Goal: Transaction & Acquisition: Purchase product/service

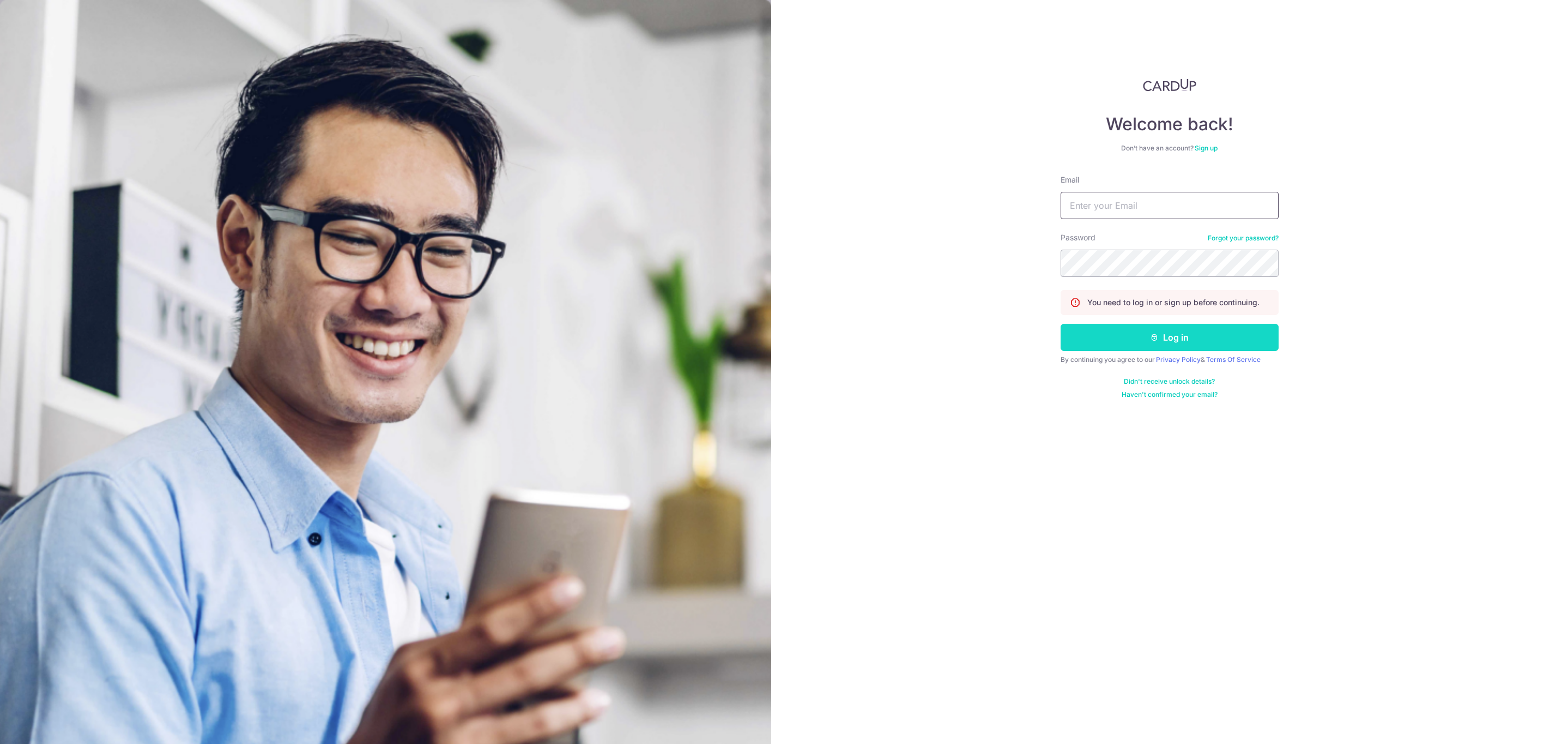
type input "cedistic@gmail.com"
click at [1233, 327] on button "Log in" at bounding box center [1169, 338] width 218 height 27
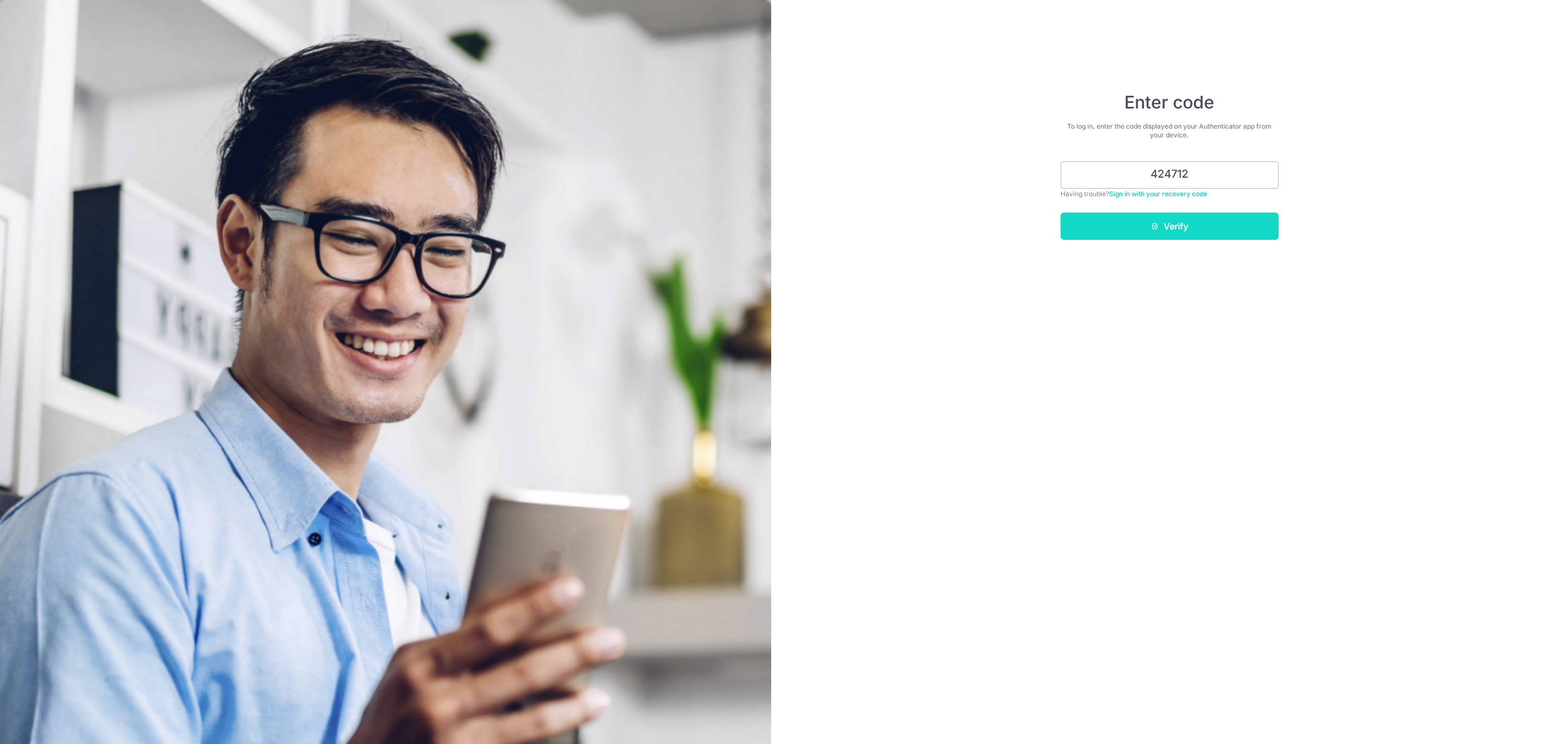
type input "424712"
click at [1186, 237] on button "Verify" at bounding box center [1169, 226] width 218 height 27
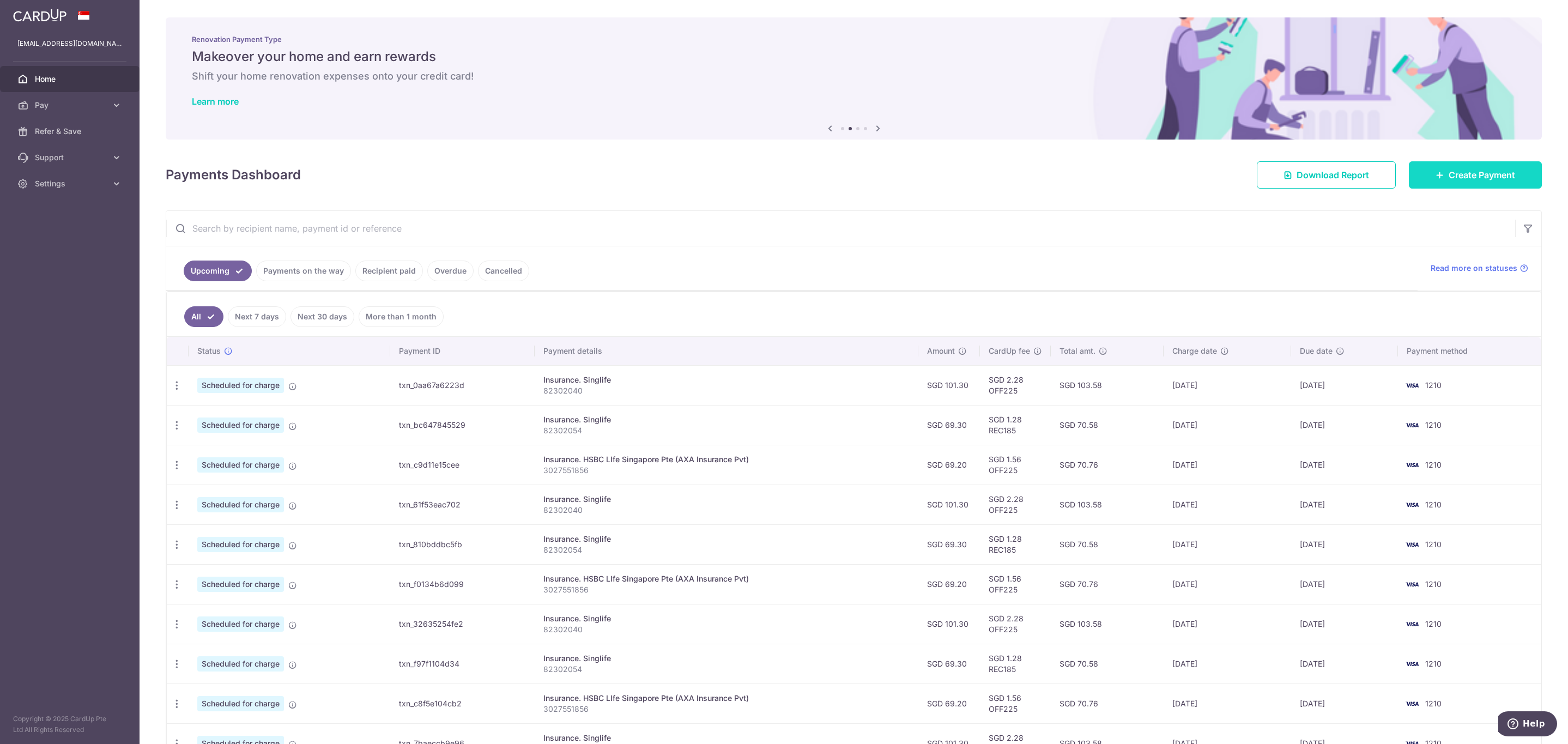
click at [1480, 180] on span "Create Payment" at bounding box center [1482, 175] width 67 height 13
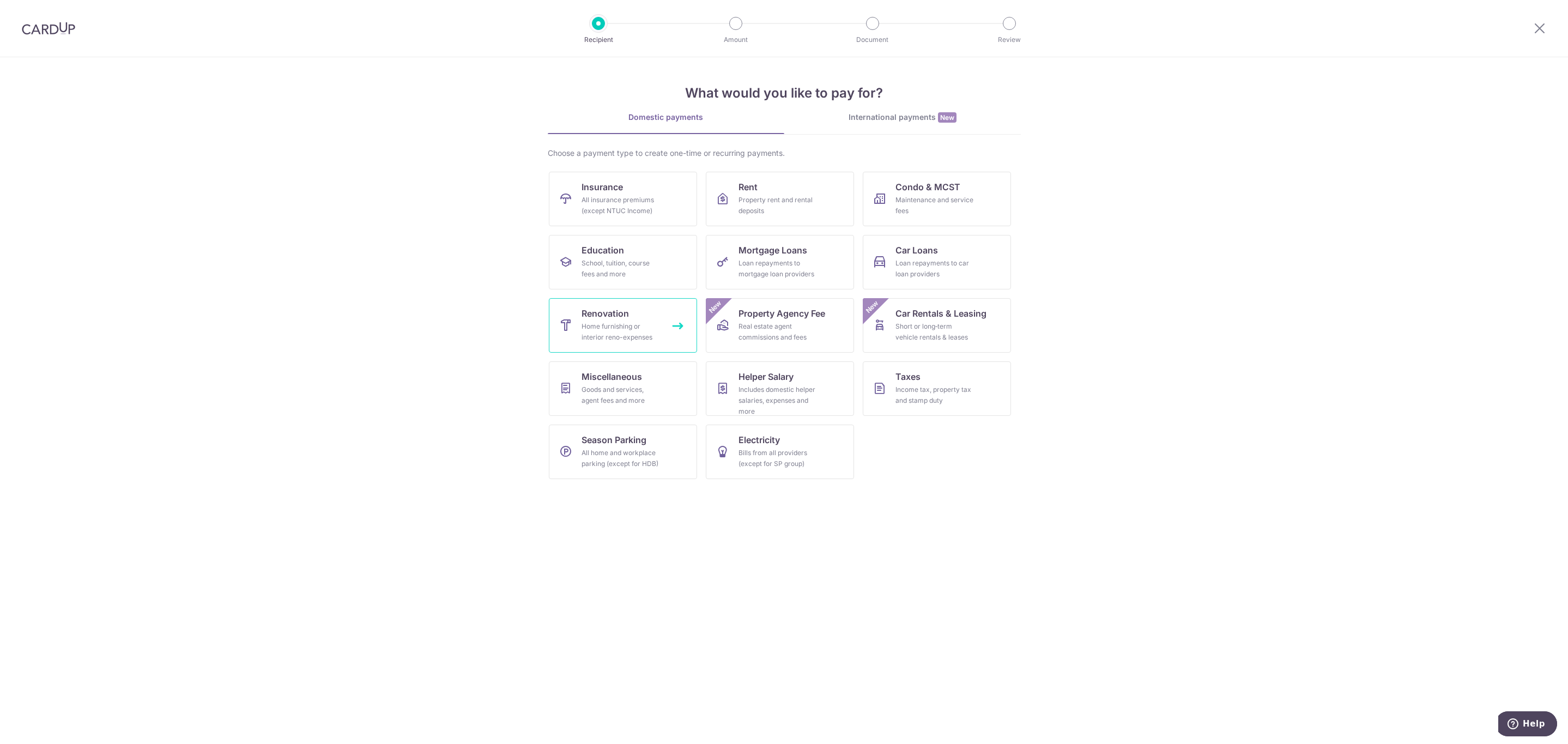
click at [643, 319] on link "Renovation Home furnishing or interior reno-expenses" at bounding box center [623, 326] width 148 height 55
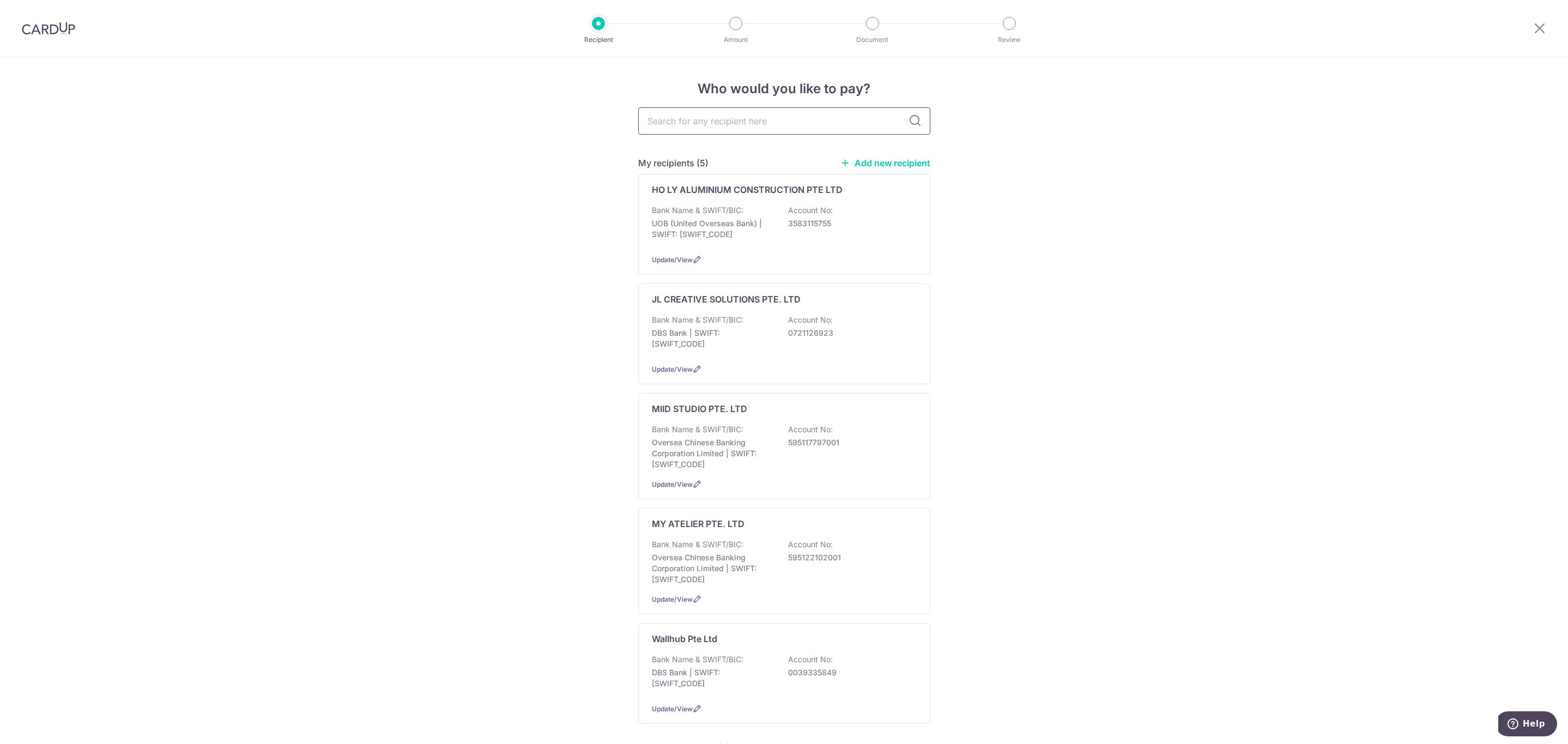
click at [759, 119] on input "text" at bounding box center [785, 121] width 292 height 27
click at [898, 157] on link "Add new recipient" at bounding box center [885, 163] width 90 height 11
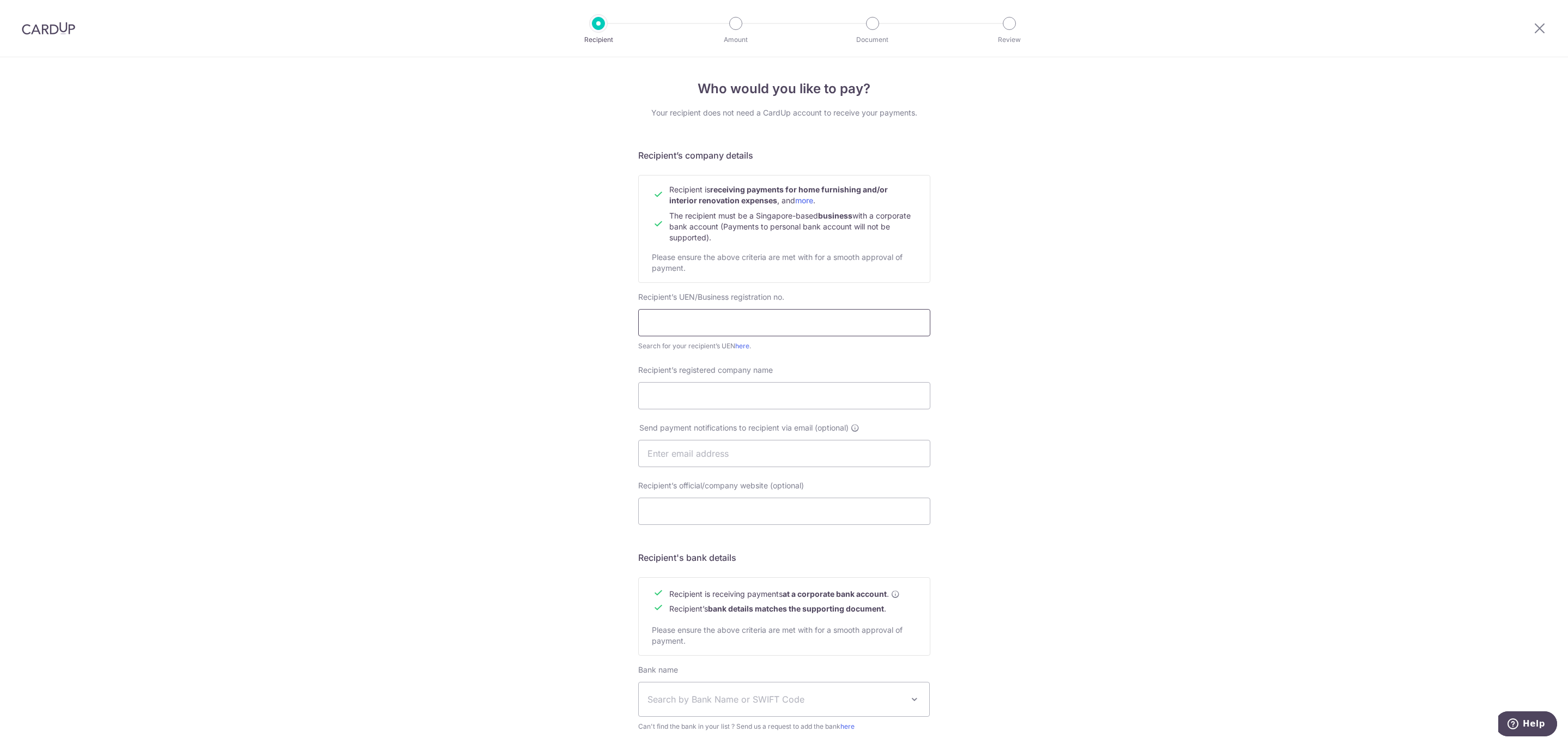
click at [714, 326] on input "text" at bounding box center [785, 323] width 292 height 27
click at [805, 325] on input "text" at bounding box center [785, 323] width 292 height 27
paste input "201934859N"
type input "201934859N"
click at [694, 400] on input "Recipient’s registered company name" at bounding box center [785, 396] width 292 height 27
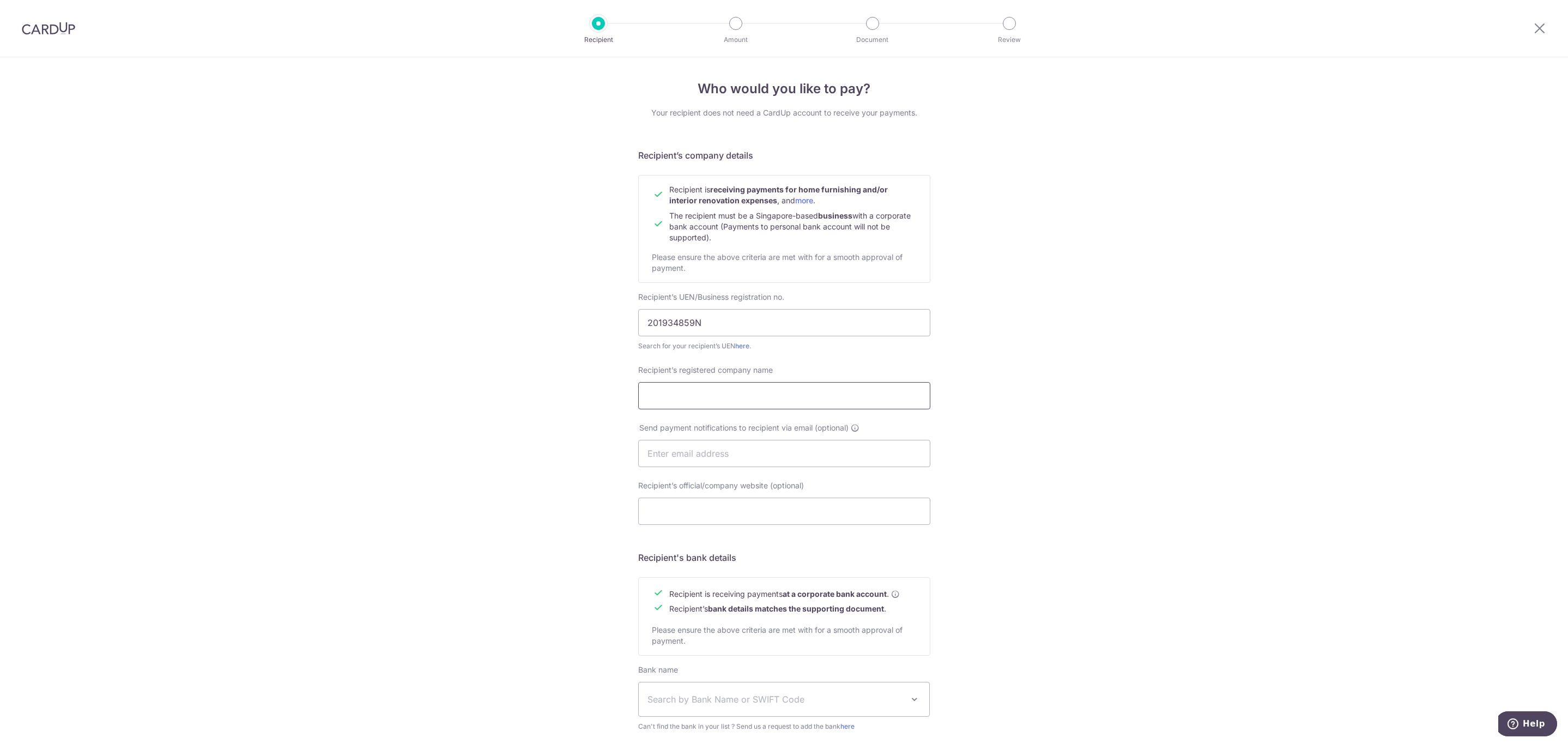
click at [705, 386] on input "Recipient’s registered company name" at bounding box center [785, 396] width 292 height 27
type input "Everyday Curtains Pte. Ltd"
click at [760, 458] on input "text" at bounding box center [785, 454] width 292 height 27
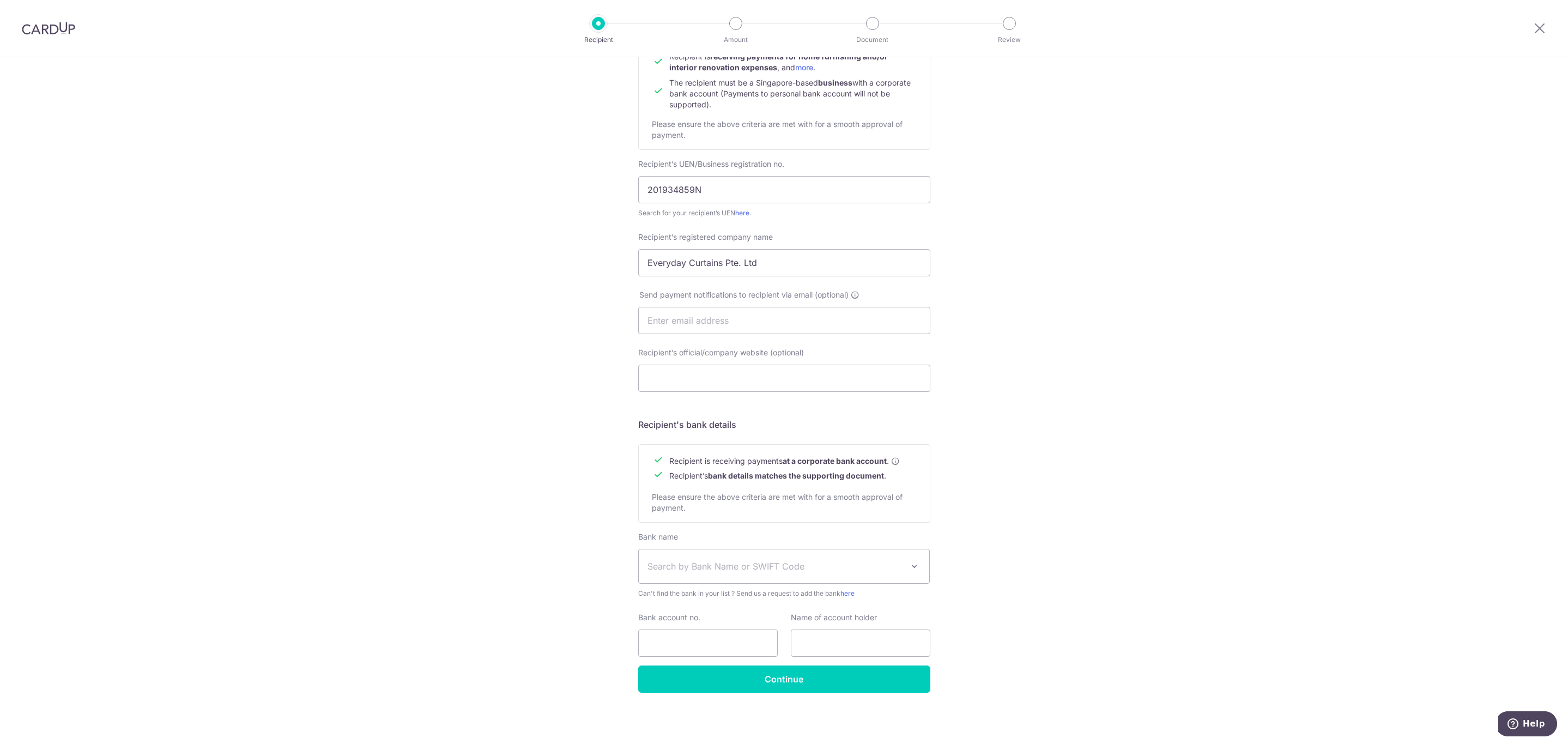
click at [854, 561] on span "Search by Bank Name or SWIFT Code" at bounding box center [776, 566] width 256 height 13
click at [875, 569] on span "Search by Bank Name or SWIFT Code" at bounding box center [776, 566] width 256 height 13
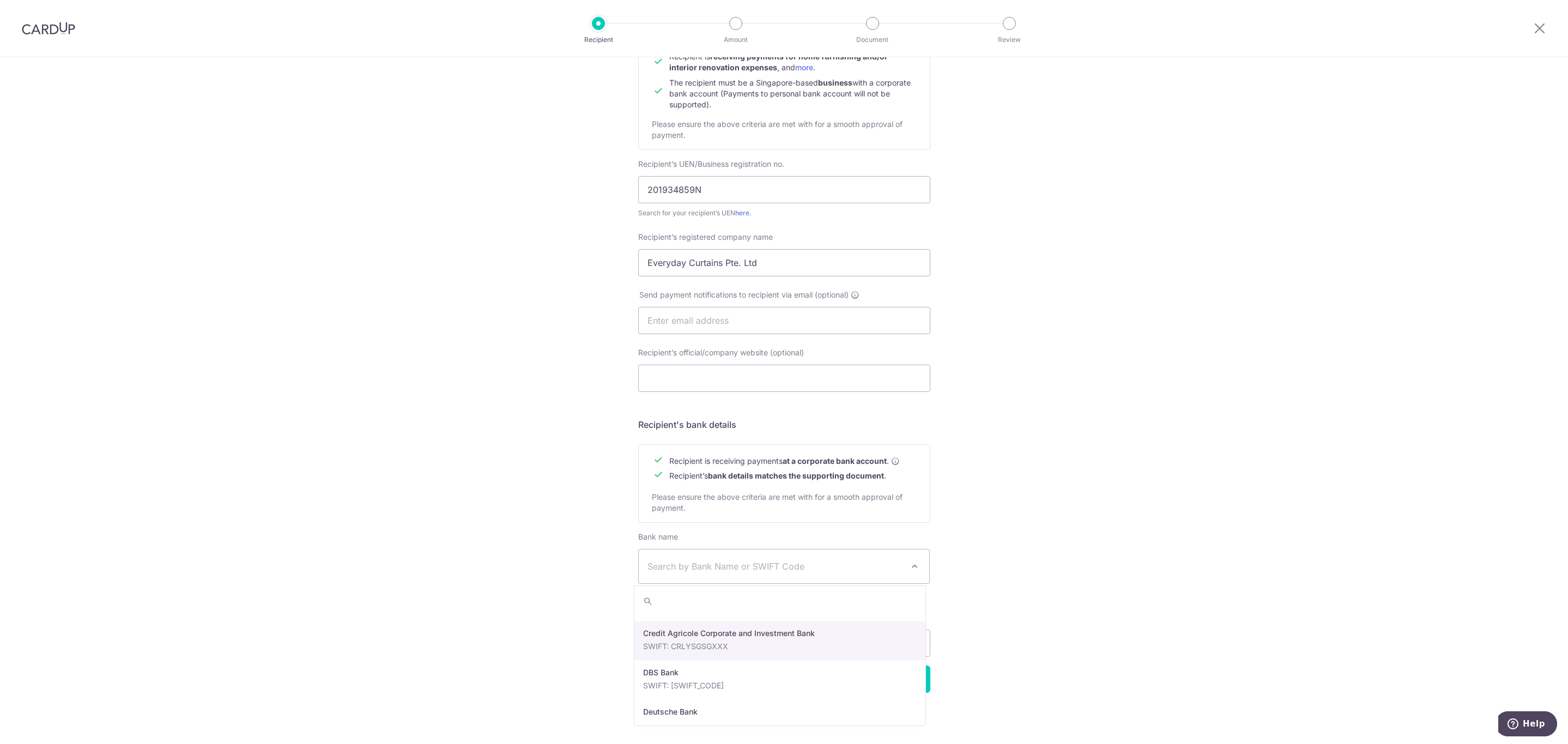
scroll to position [815, 0]
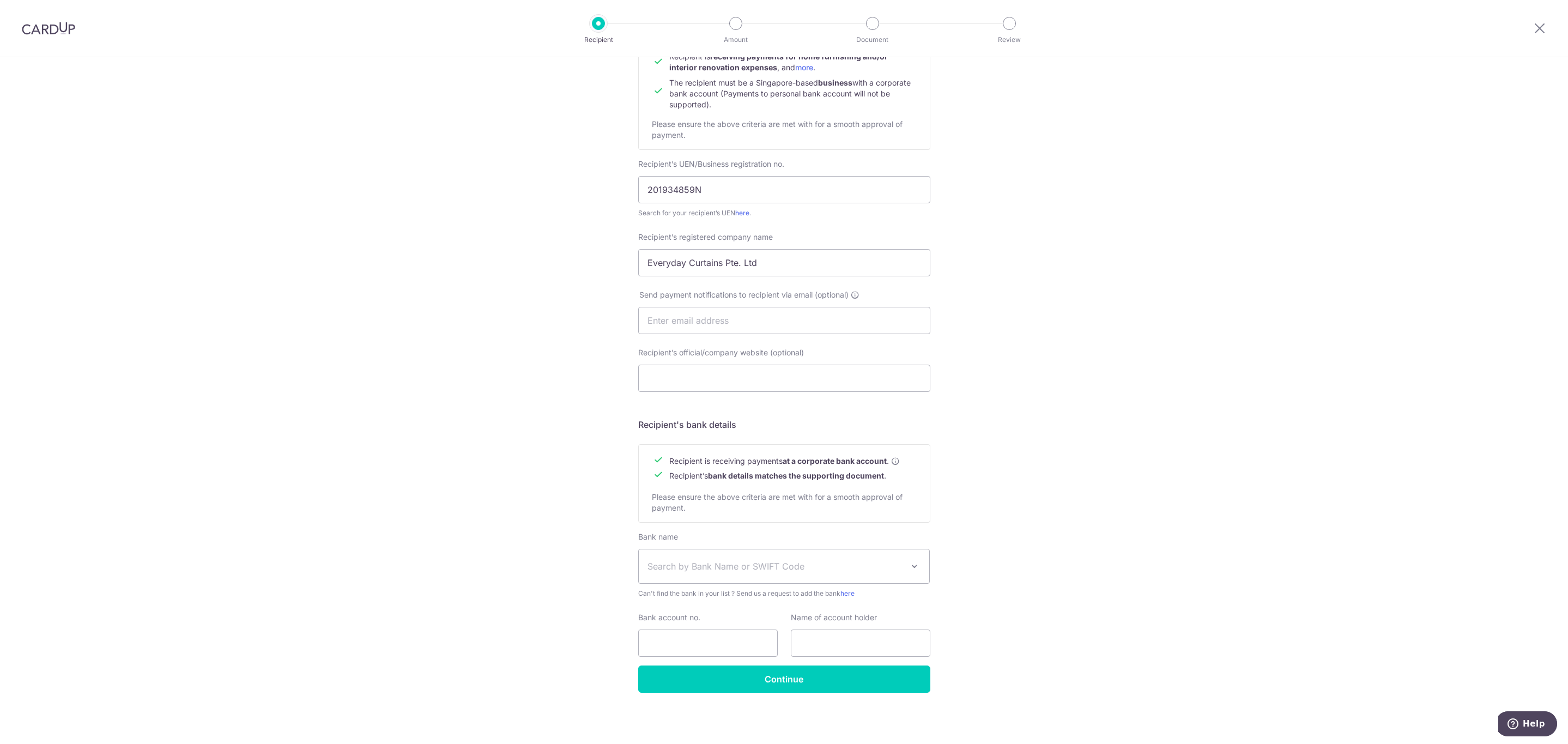
click at [724, 559] on span "Search by Bank Name or SWIFT Code" at bounding box center [776, 566] width 256 height 13
drag, startPoint x: 908, startPoint y: 582, endPoint x: 909, endPoint y: 574, distance: 8.1
click at [908, 581] on span "Search by Bank Name or SWIFT Code" at bounding box center [785, 566] width 291 height 34
type input "ocbc"
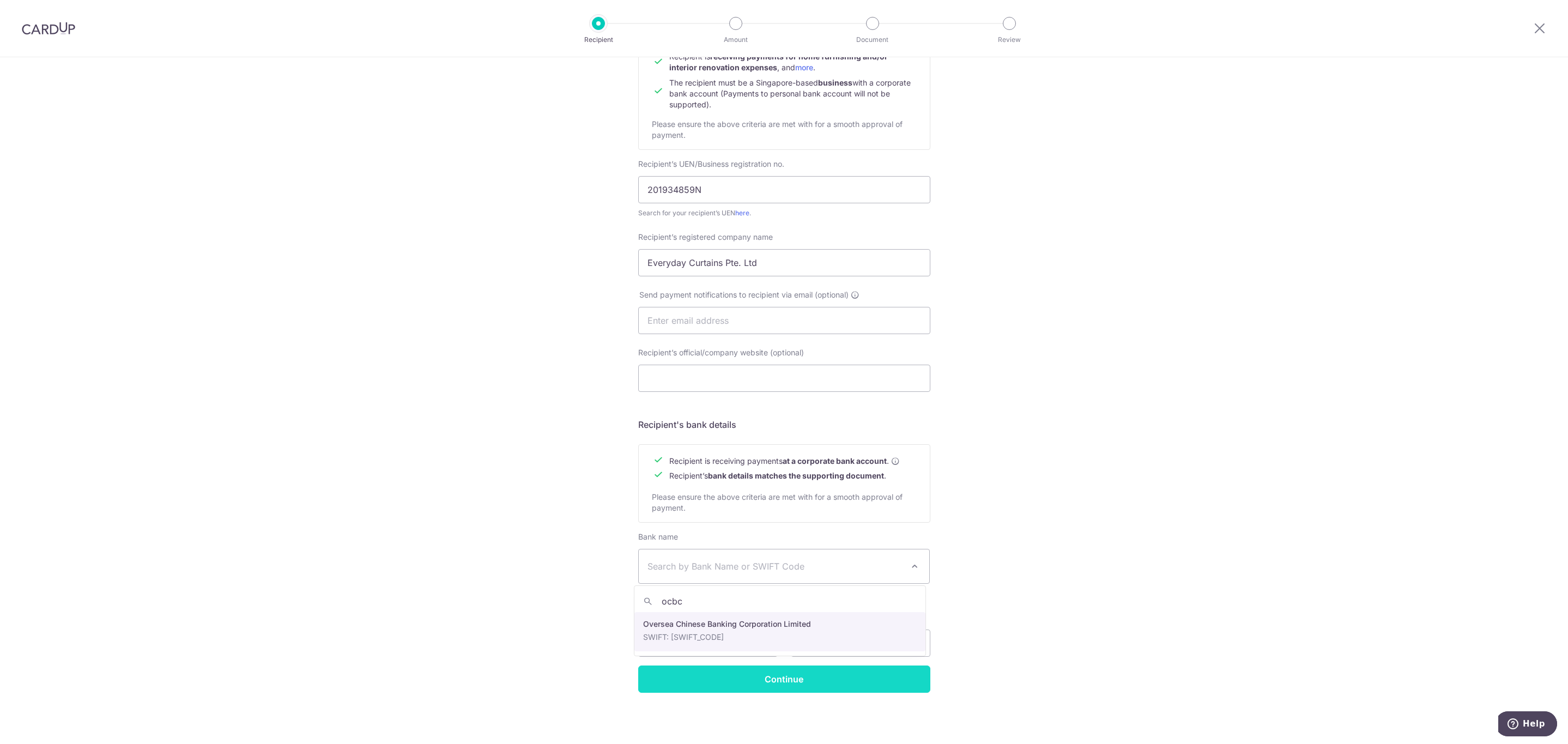
select select "12"
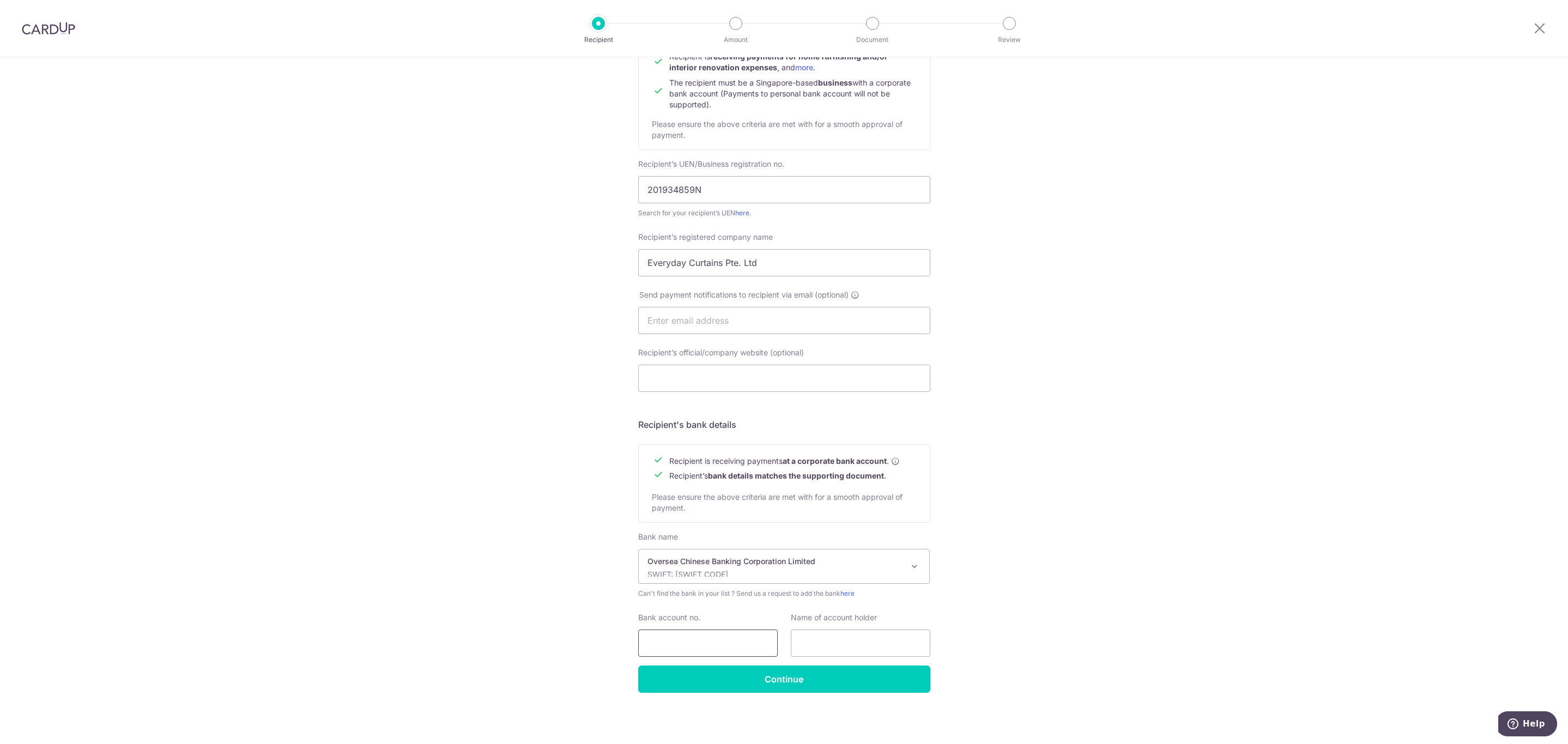
click at [666, 651] on input "Bank account no." at bounding box center [708, 643] width 139 height 27
click at [665, 649] on input "Bank account no." at bounding box center [708, 643] width 139 height 27
paste input "601-144868-001"
click at [700, 638] on input "601-144868-001" at bounding box center [708, 643] width 139 height 27
click at [661, 641] on input "601-144868001" at bounding box center [708, 643] width 139 height 27
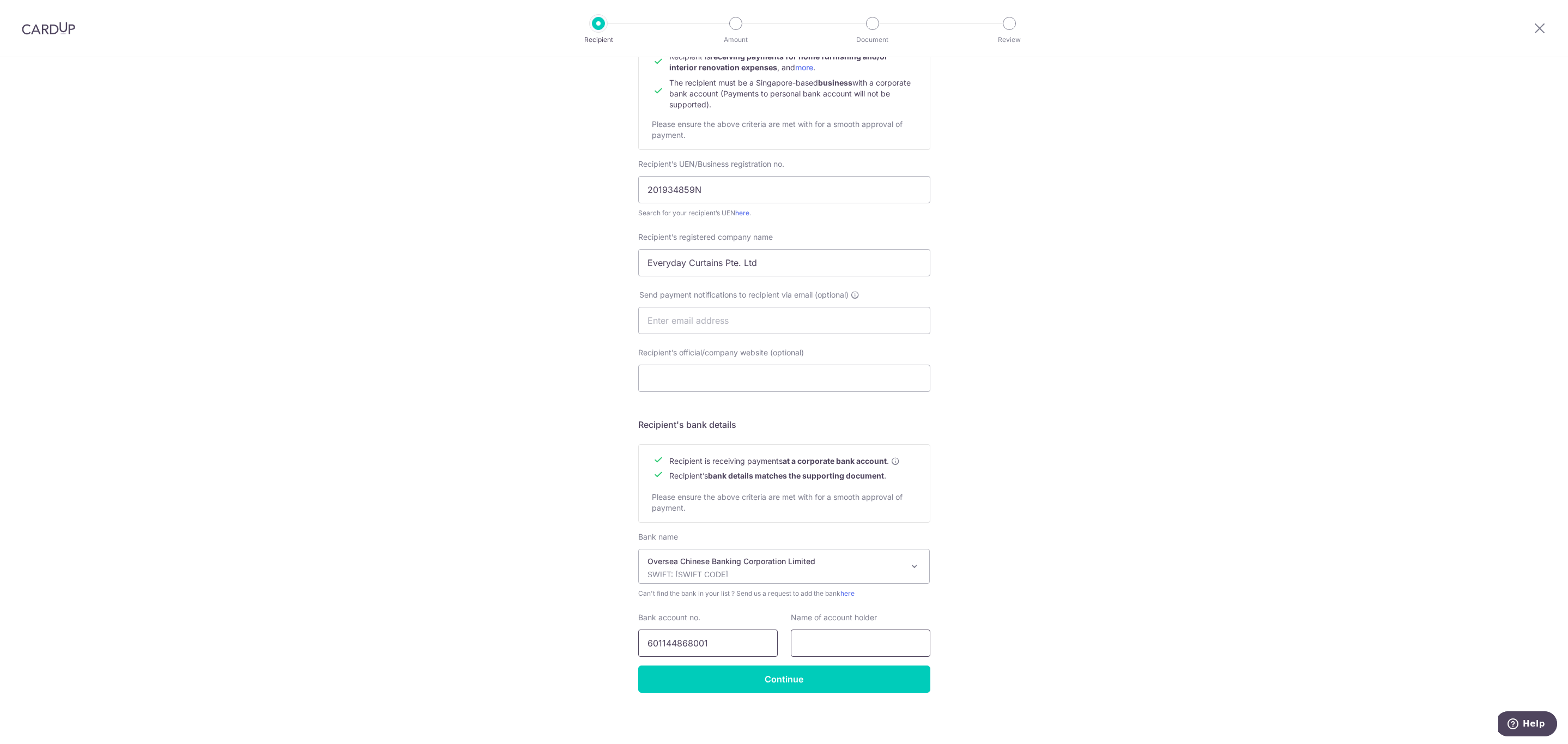
type input "601144868001"
click at [855, 643] on input "text" at bounding box center [860, 643] width 139 height 27
click at [857, 633] on input "text" at bounding box center [860, 643] width 139 height 27
paste input "Everyday Curtains Pte. Ltd"
click at [1135, 623] on div "Who would you like to pay? Your recipient does not need a CardUp account to rec…" at bounding box center [784, 334] width 1568 height 820
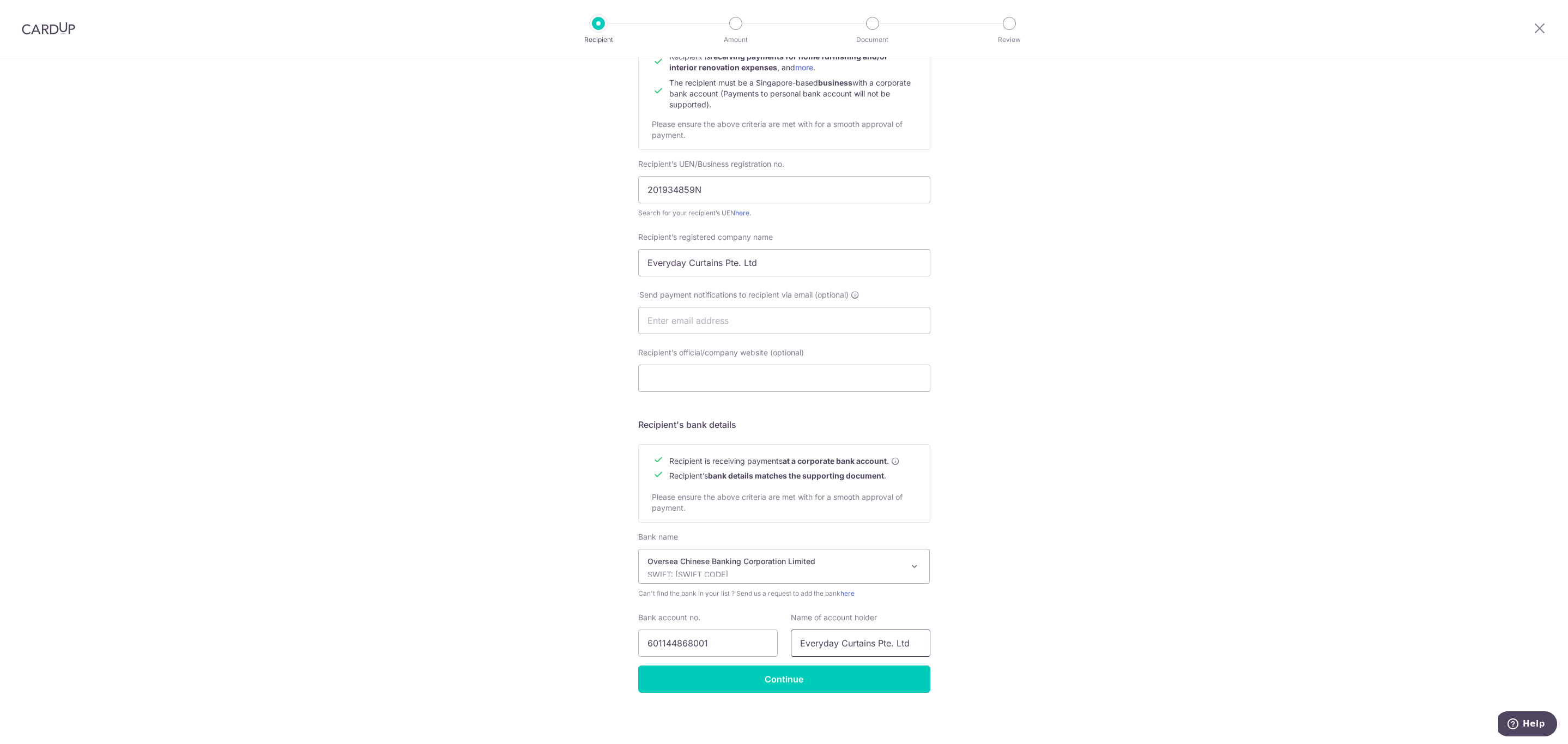
click at [888, 644] on input "Everyday Curtains Pte. Ltd" at bounding box center [860, 643] width 139 height 27
type input "Everyday Curtains Pte Ltd"
click at [1061, 561] on div "Who would you like to pay? Your recipient does not need a CardUp account to rec…" at bounding box center [784, 334] width 1568 height 820
click at [1124, 441] on div "Who would you like to pay? Your recipient does not need a CardUp account to rec…" at bounding box center [784, 334] width 1568 height 820
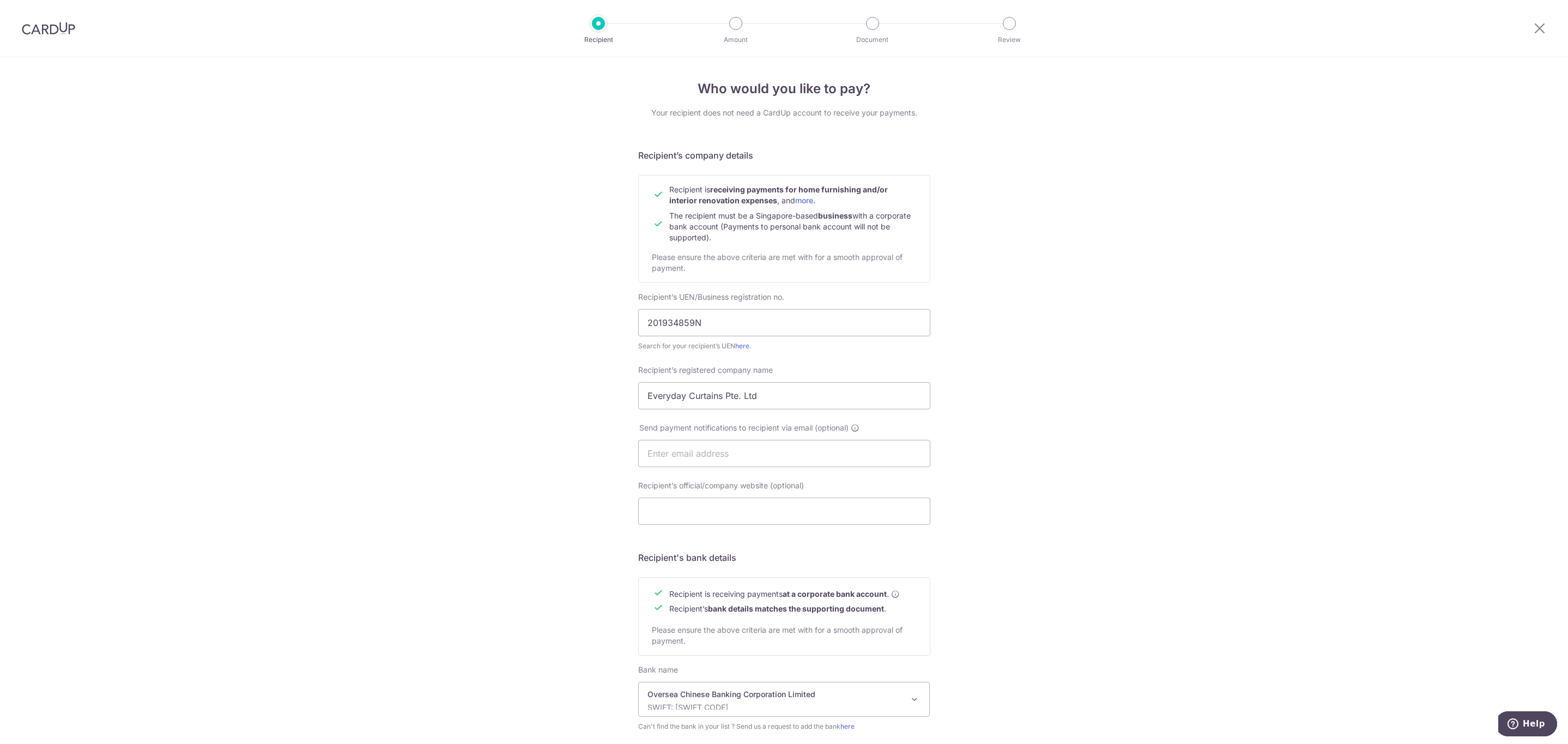
scroll to position [135, 0]
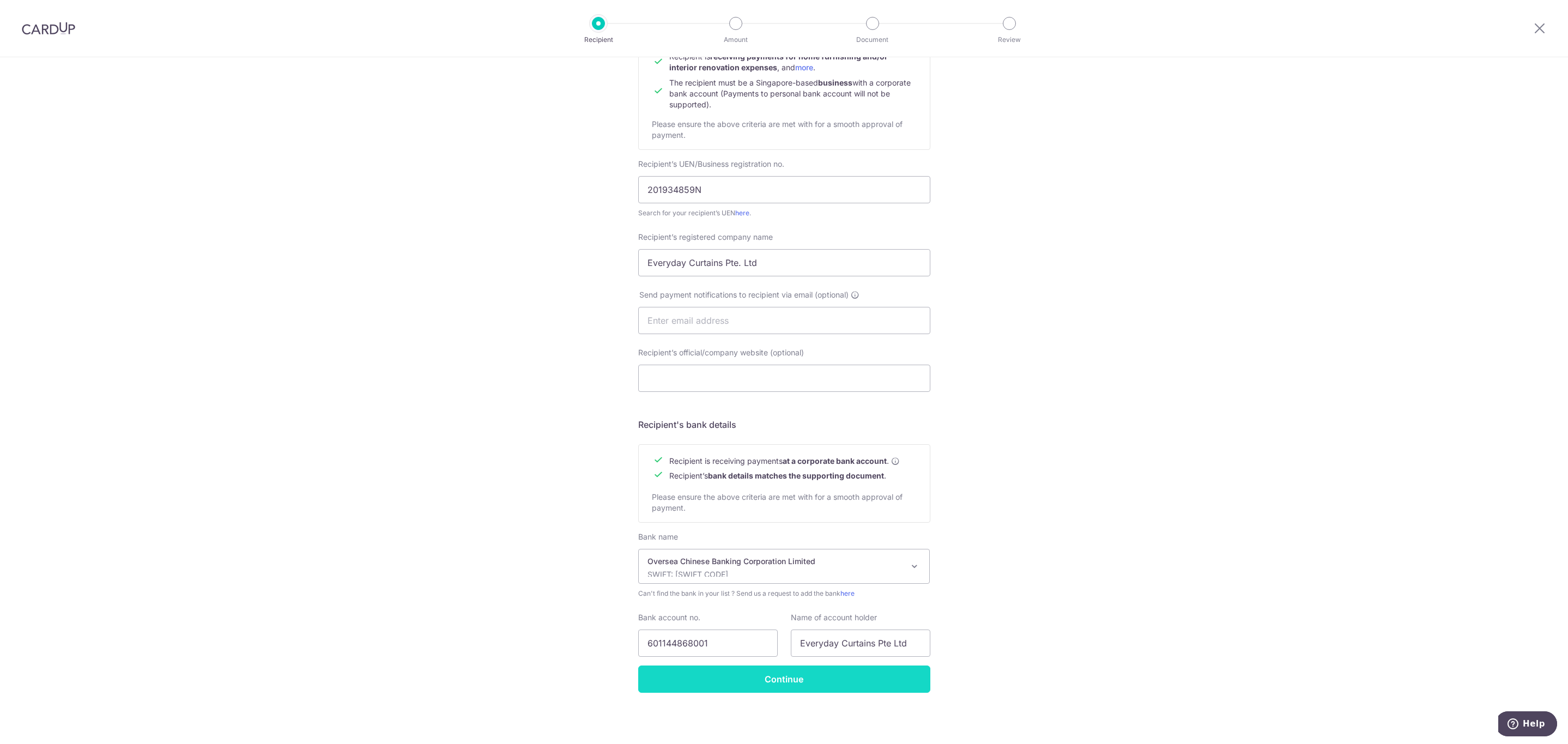
click at [818, 679] on input "Continue" at bounding box center [785, 679] width 292 height 27
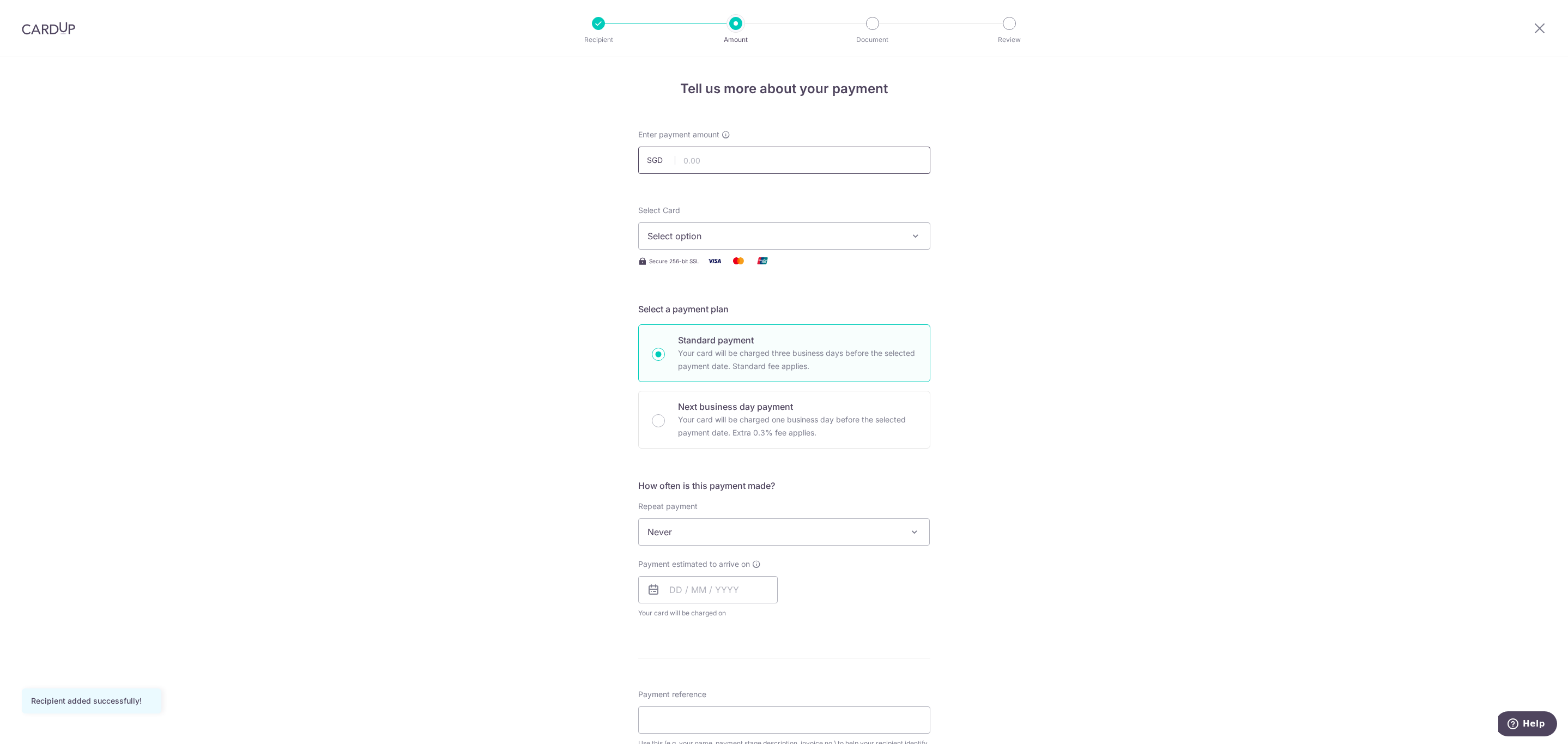
click at [807, 156] on input "text" at bounding box center [785, 160] width 292 height 27
type input "1,260.00"
drag, startPoint x: 1199, startPoint y: 214, endPoint x: 1158, endPoint y: 247, distance: 52.6
click at [1199, 214] on div "Tell us more about your payment Enter payment amount SGD 1,260.00 1260.00 Recip…" at bounding box center [784, 587] width 1568 height 1059
click at [838, 250] on div "Select Card Select option Add credit card Your Cards **** 1001 **** 1210 **** 0…" at bounding box center [785, 236] width 292 height 63
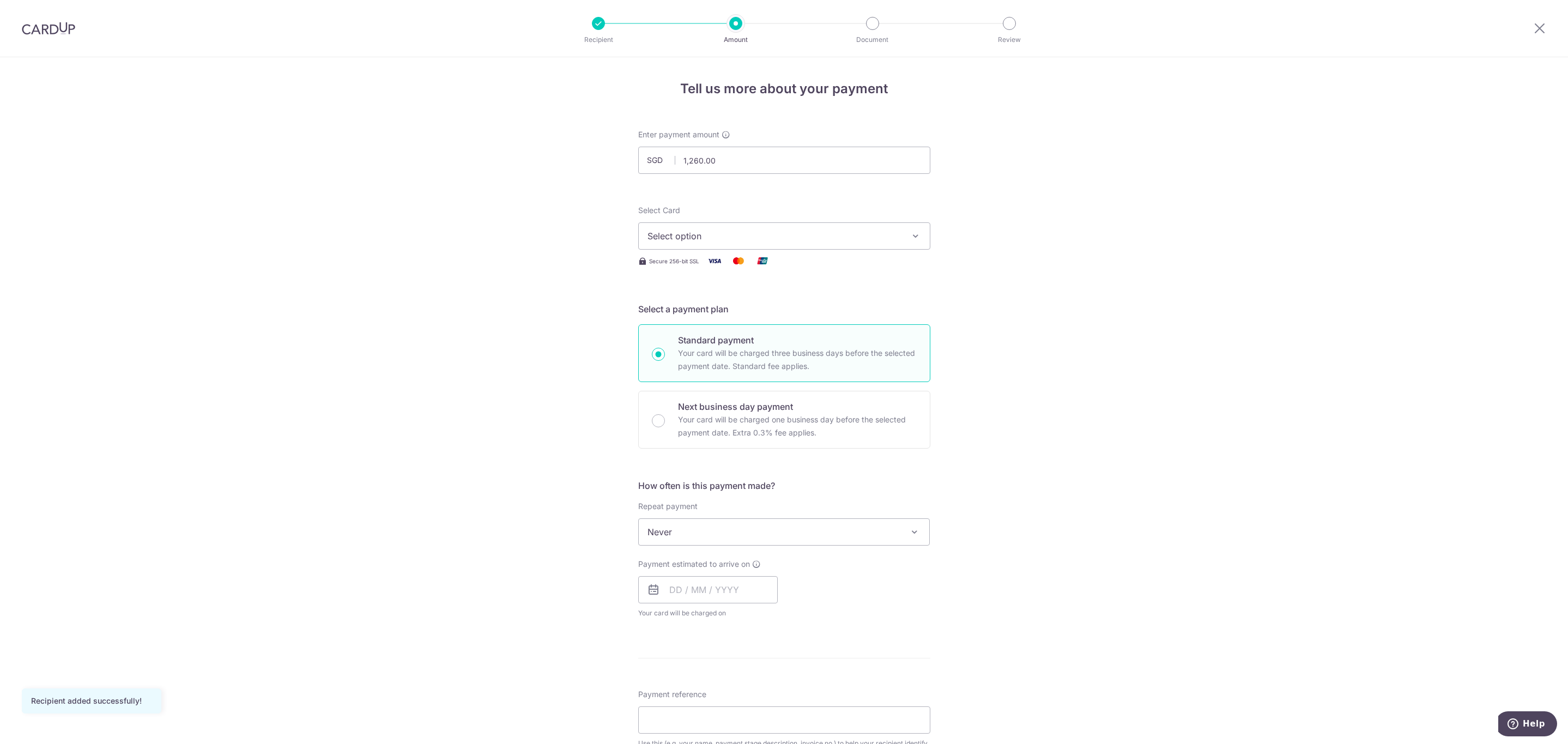
click at [846, 241] on span "Select option" at bounding box center [775, 236] width 254 height 13
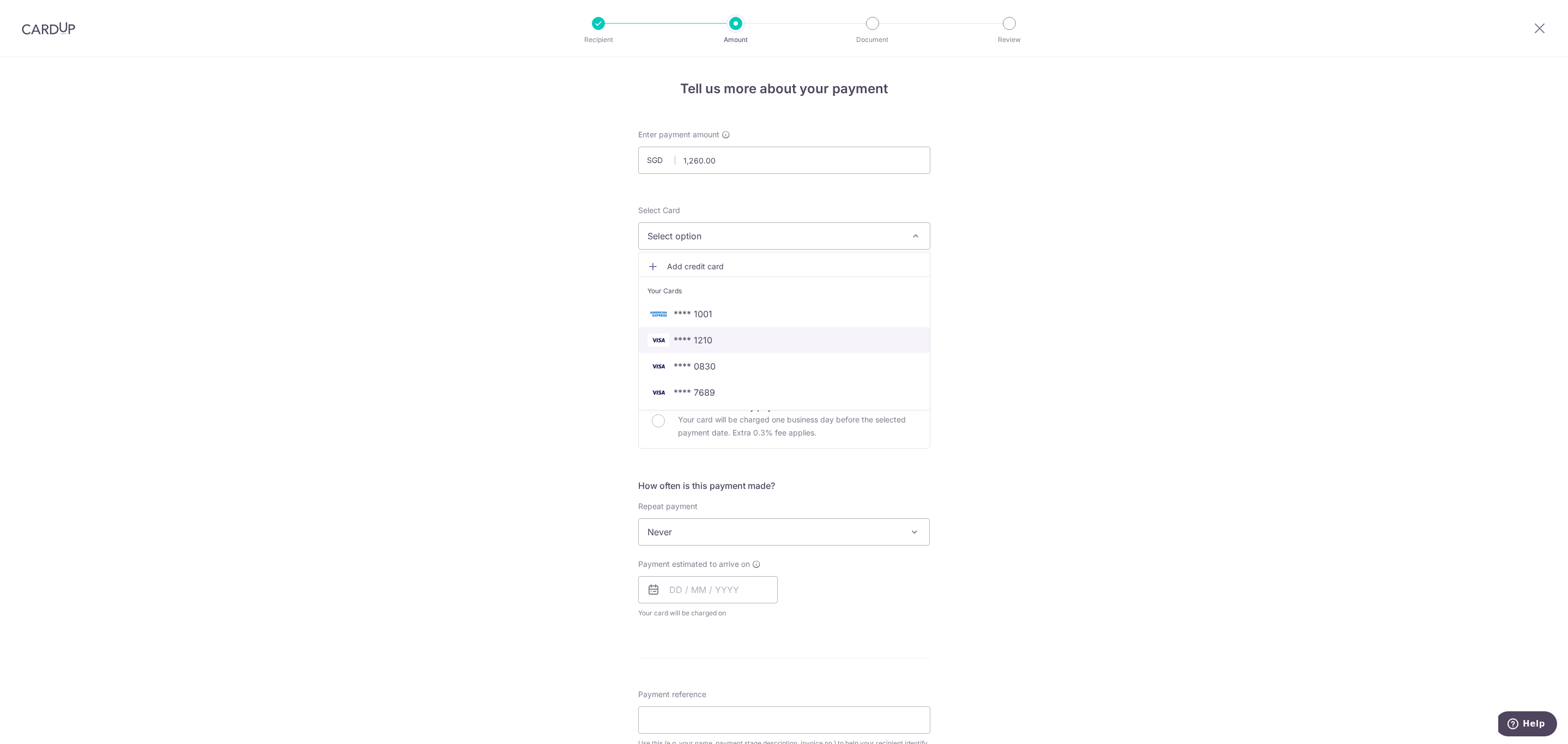
click at [737, 341] on span "**** 1210" at bounding box center [785, 340] width 274 height 13
click at [740, 600] on input "text" at bounding box center [708, 590] width 139 height 27
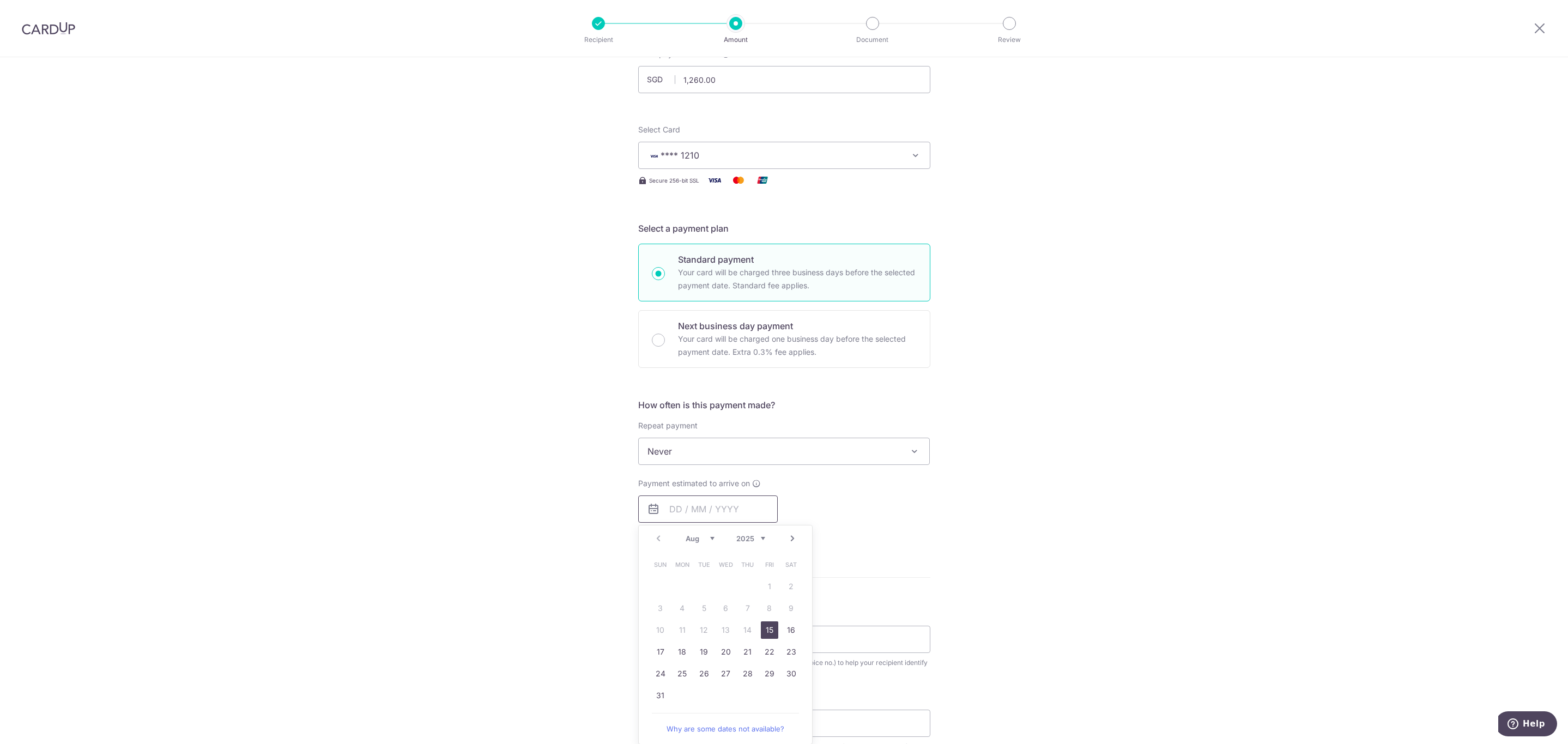
scroll to position [82, 0]
click at [772, 631] on link "15" at bounding box center [770, 629] width 17 height 17
type input "[DATE]"
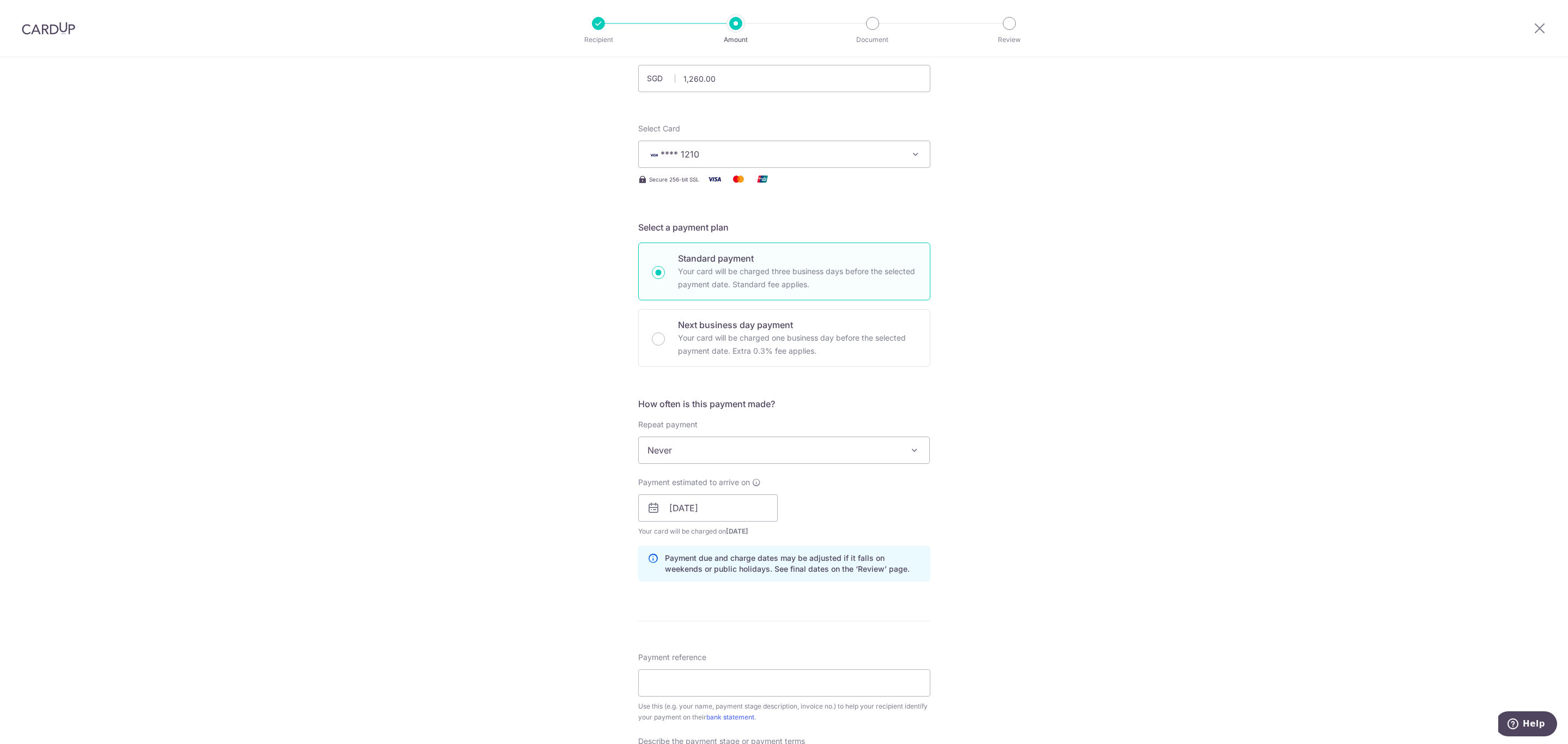
drag, startPoint x: 987, startPoint y: 489, endPoint x: 953, endPoint y: 523, distance: 48.1
click at [987, 489] on div "Tell us more about your payment Enter payment amount SGD 1,260.00 1260.00 Recip…" at bounding box center [784, 527] width 1568 height 1103
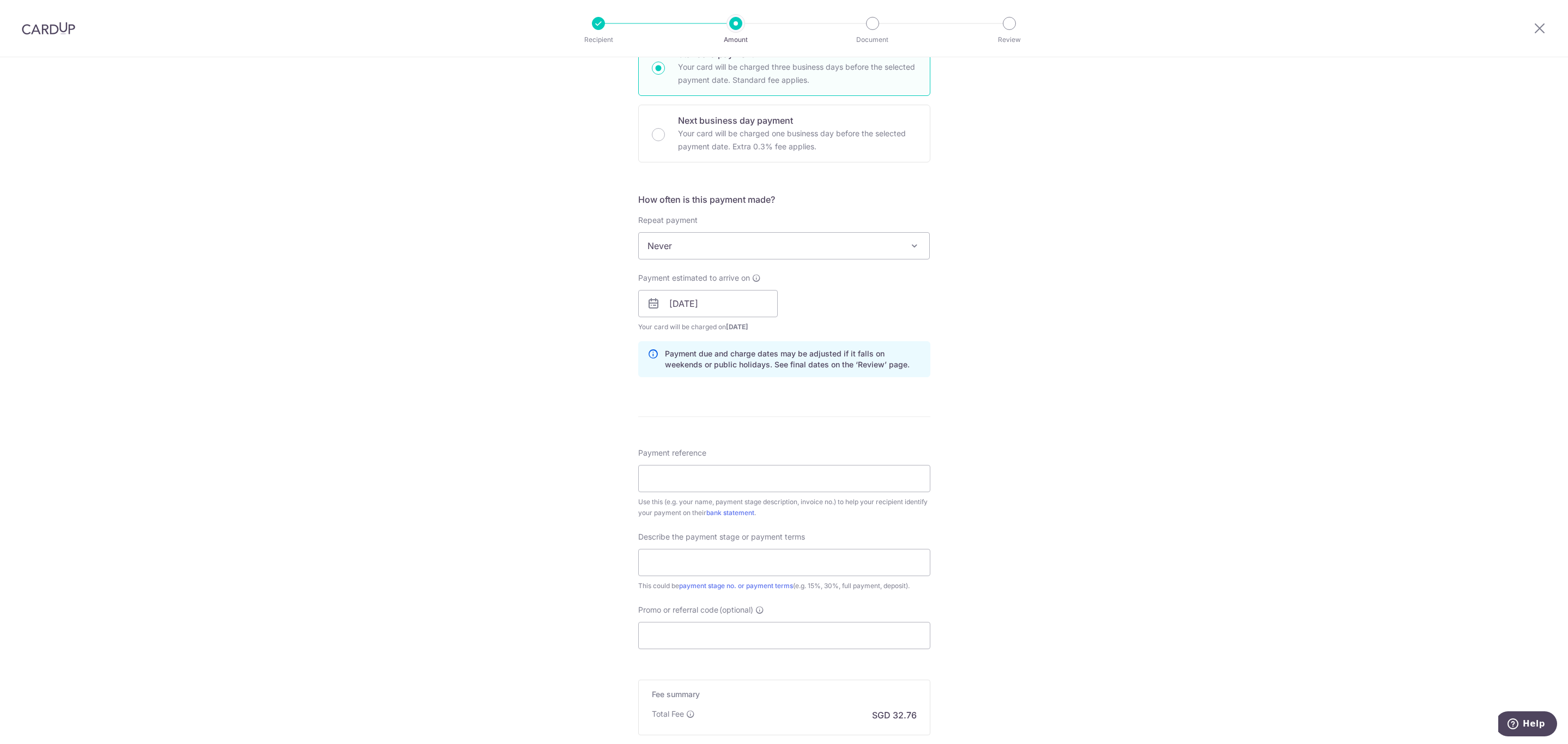
scroll to position [326, 0]
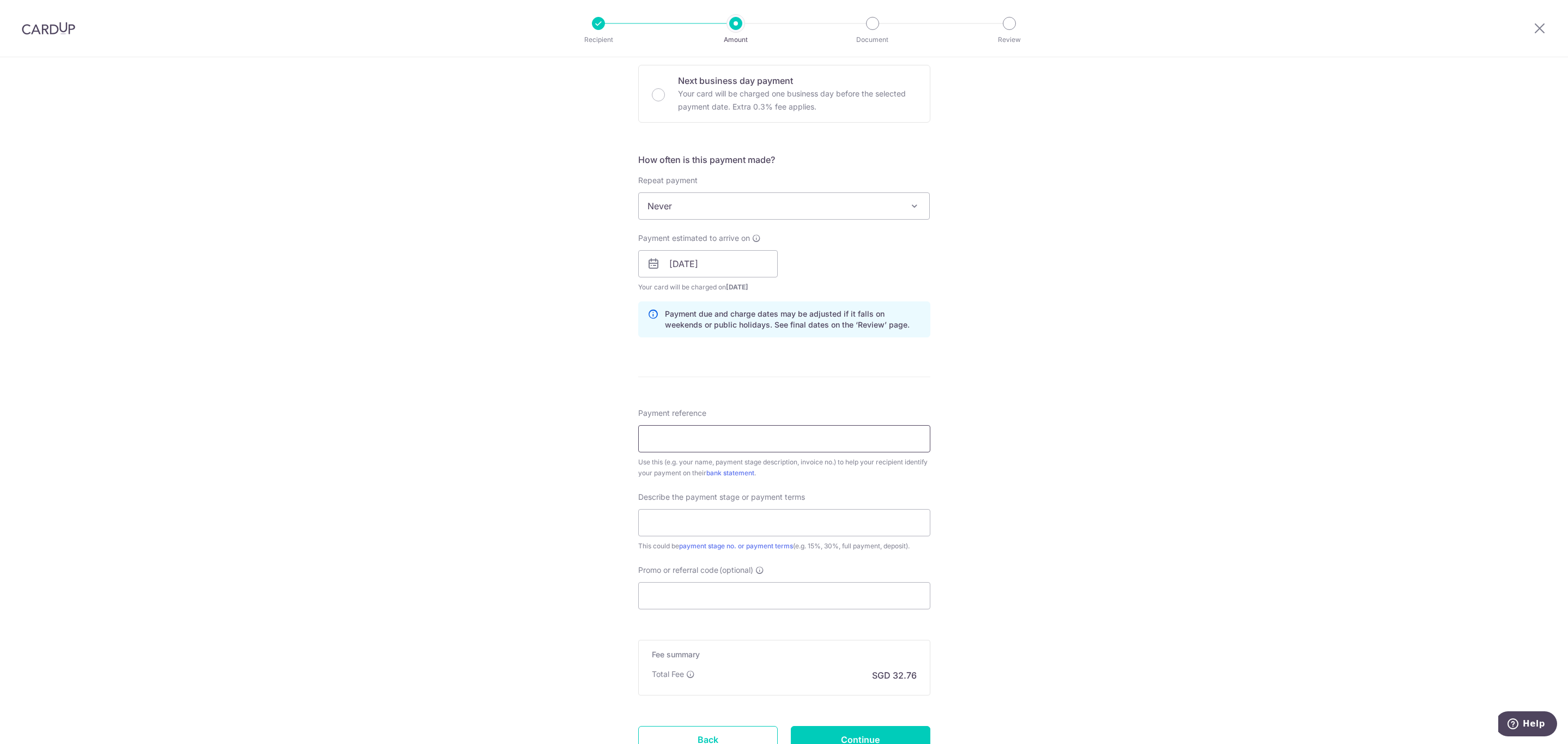
click at [782, 440] on input "Payment reference" at bounding box center [785, 439] width 292 height 27
paste input "INED61409"
type input "INED61409"
click at [1047, 467] on div "Tell us more about your payment Enter payment amount SGD 1,260.00 1260.00 Recip…" at bounding box center [784, 283] width 1568 height 1103
click at [774, 524] on input "text" at bounding box center [785, 523] width 292 height 27
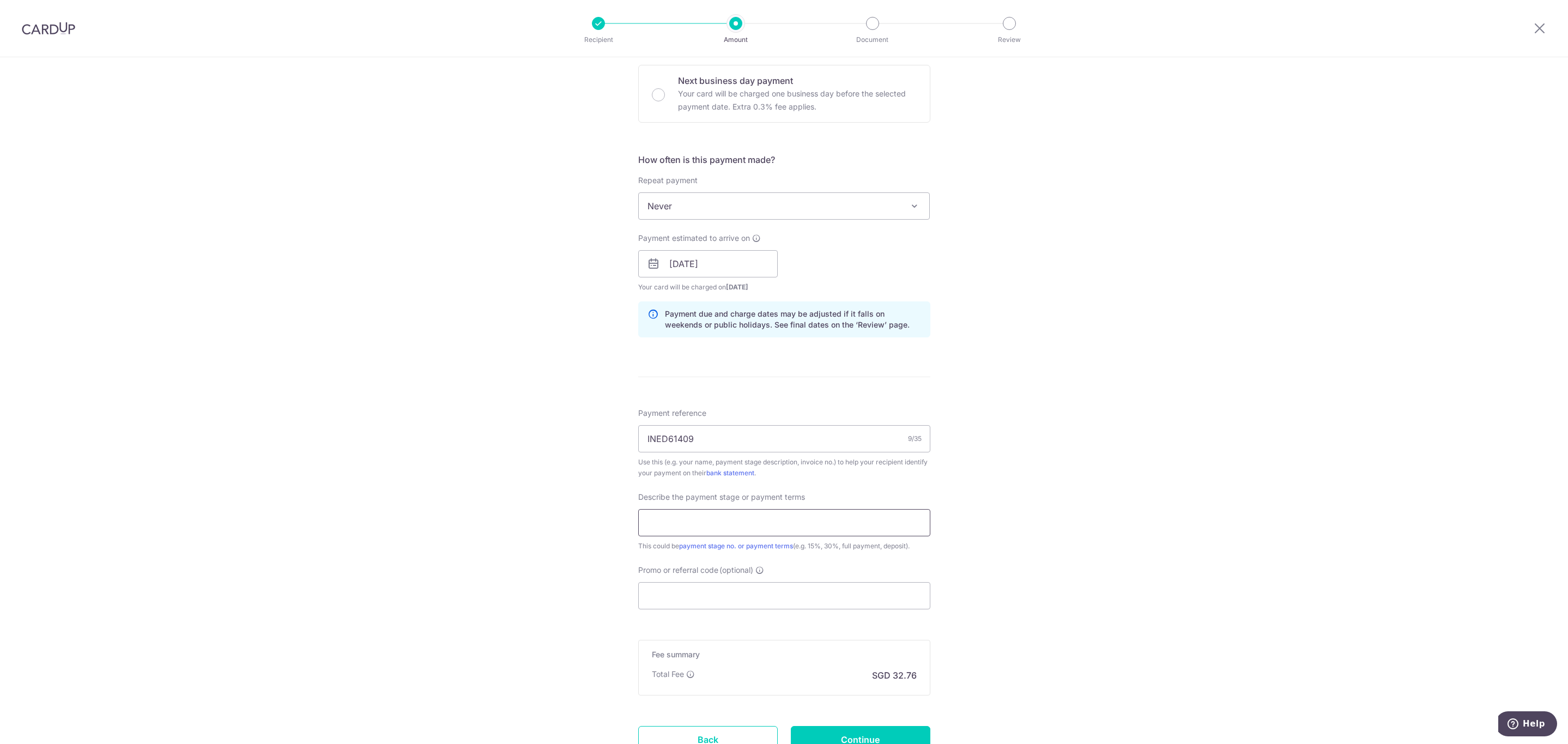
click at [740, 522] on input "text" at bounding box center [785, 523] width 292 height 27
type input "Remainder of 1260 for curtains"
click at [828, 612] on form "Enter payment amount SGD 1,260.00 1260.00 Recipient added successfully! Select …" at bounding box center [785, 293] width 292 height 980
click at [834, 594] on input "Promo or referral code (optional)" at bounding box center [785, 595] width 292 height 27
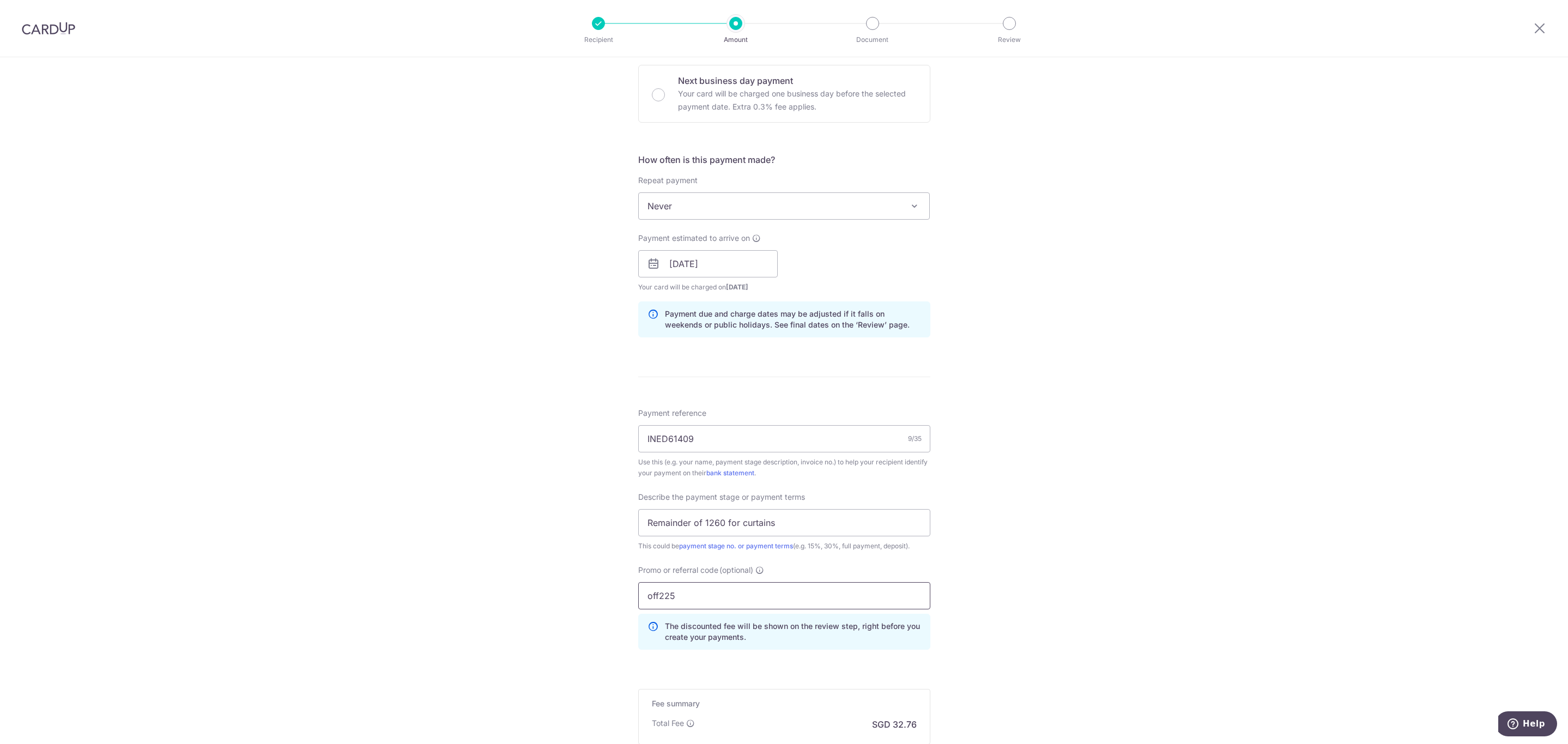
type input "off225"
click at [1072, 525] on div "Tell us more about your payment Enter payment amount SGD 1,260.00 1260.00 Recip…" at bounding box center [784, 308] width 1568 height 1152
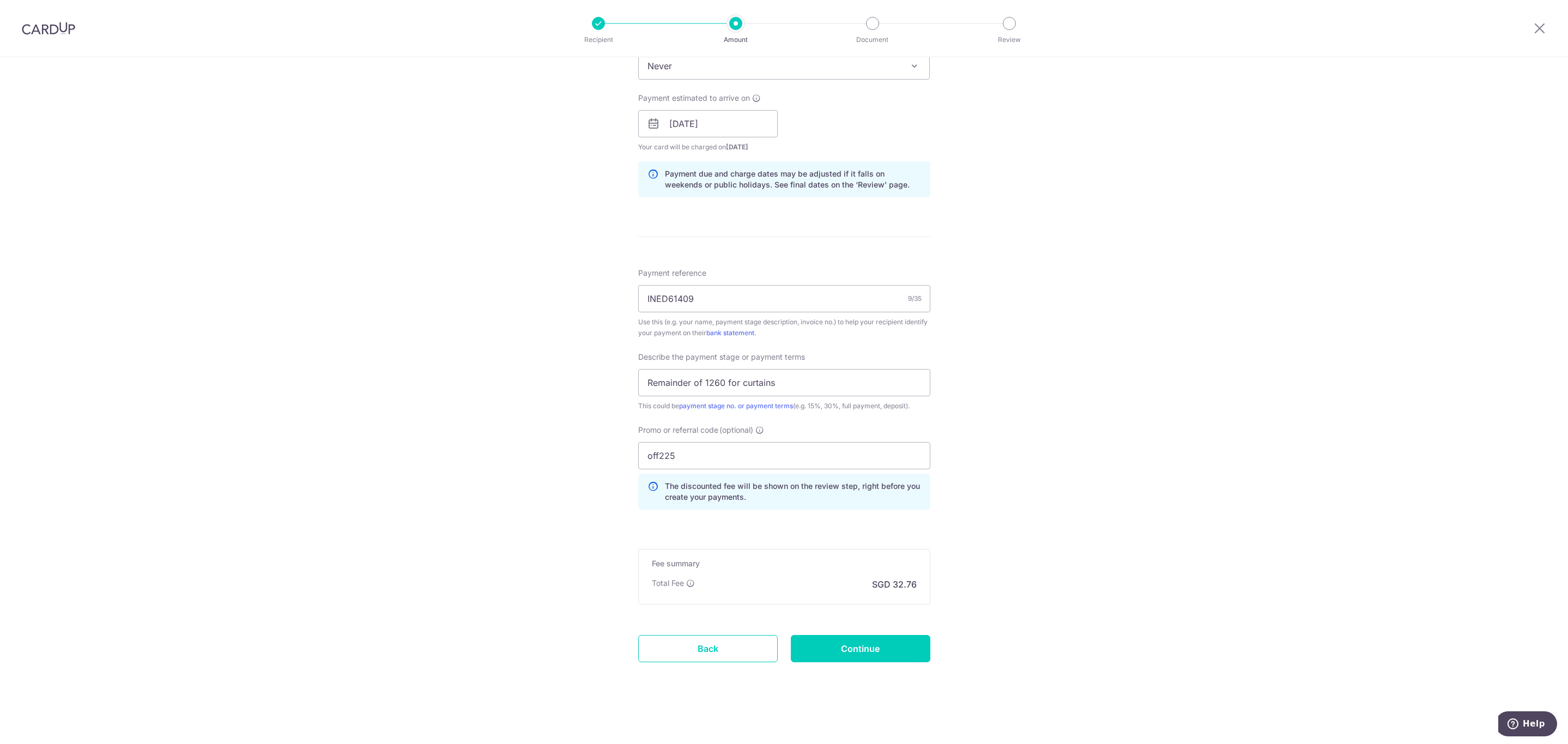
scroll to position [470, 0]
click at [1069, 497] on div "Tell us more about your payment Enter payment amount SGD 1,260.00 1260.00 Recip…" at bounding box center [784, 167] width 1568 height 1152
click at [882, 649] on input "Continue" at bounding box center [860, 648] width 139 height 27
type input "Create Schedule"
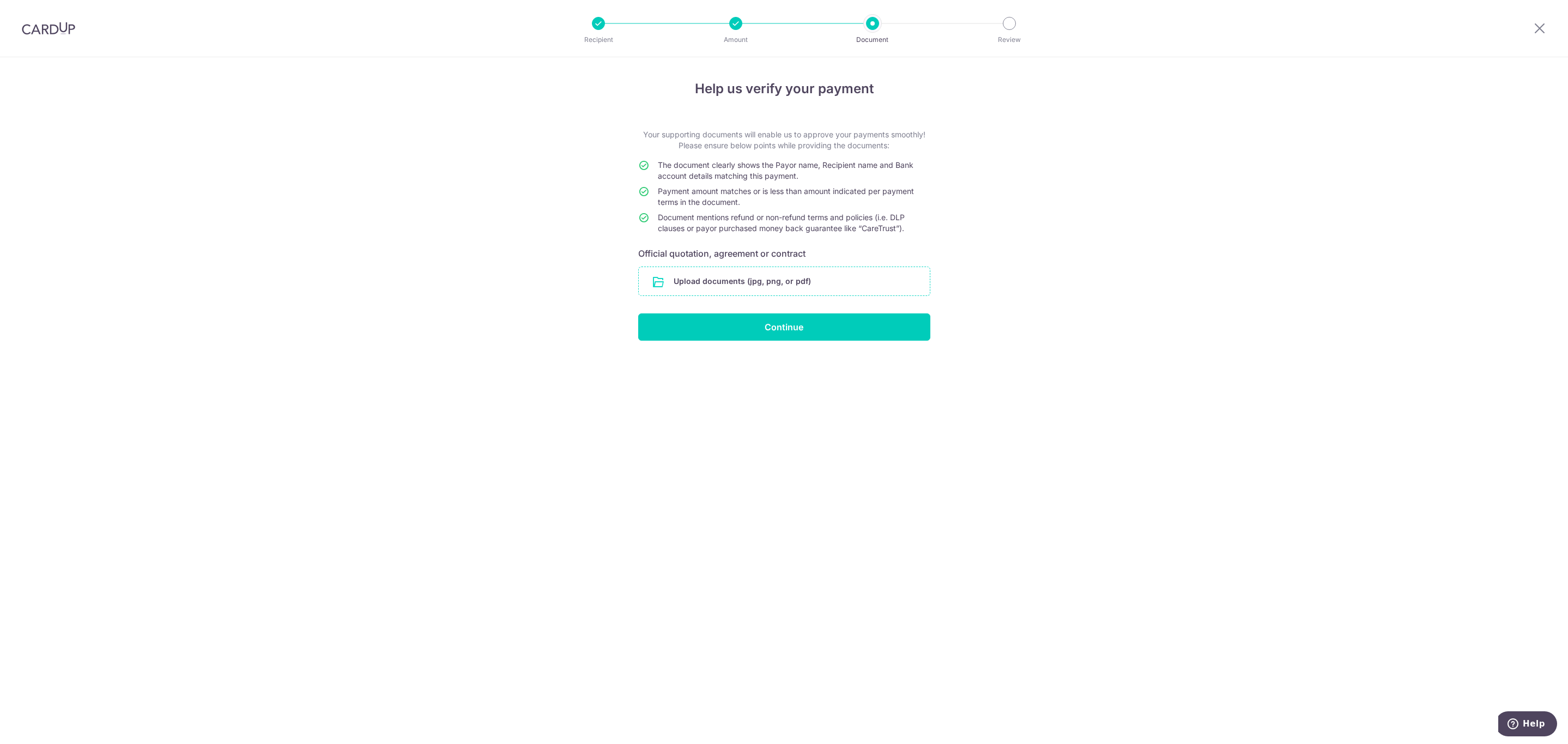
click at [728, 278] on input "file" at bounding box center [785, 282] width 291 height 29
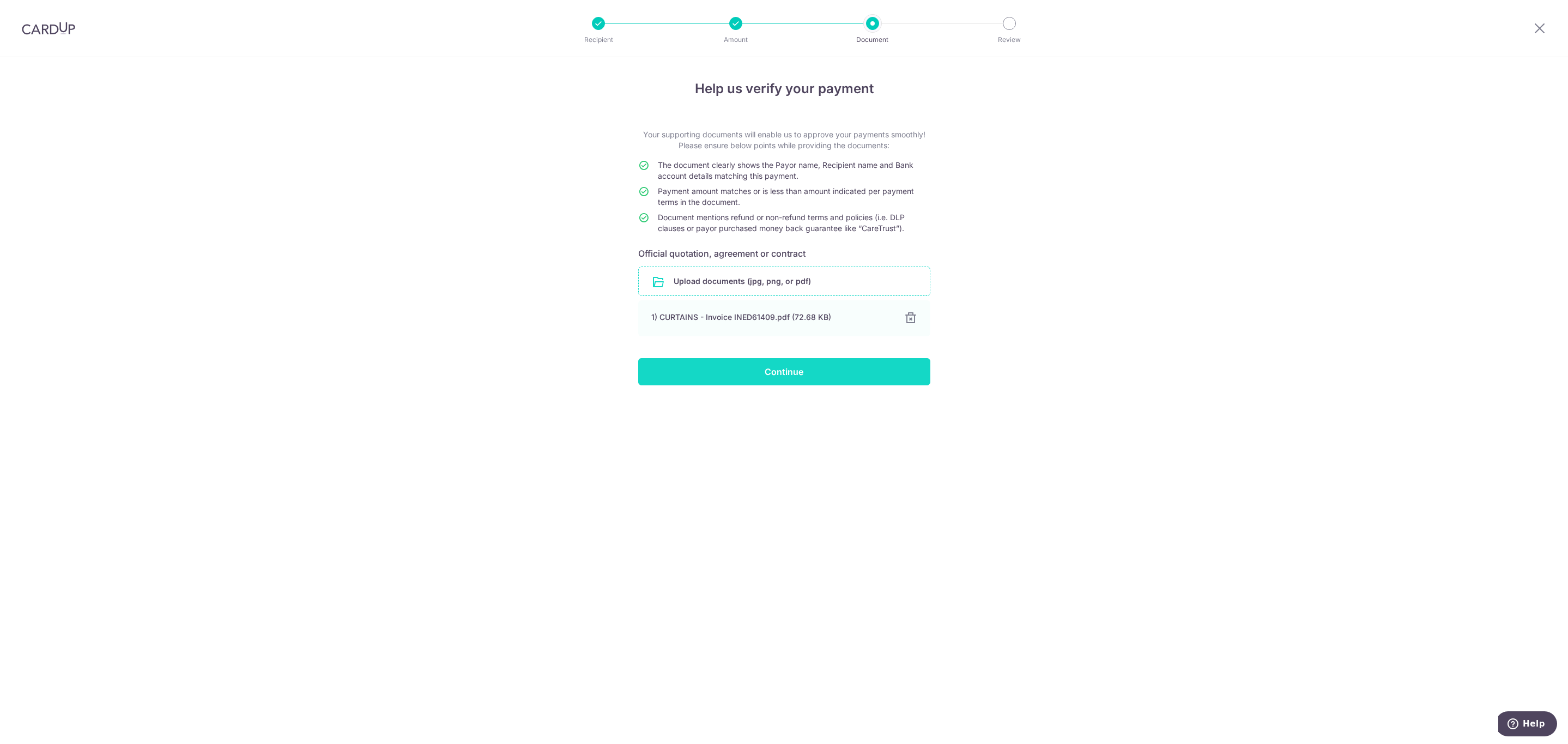
click at [823, 369] on input "Continue" at bounding box center [785, 372] width 292 height 27
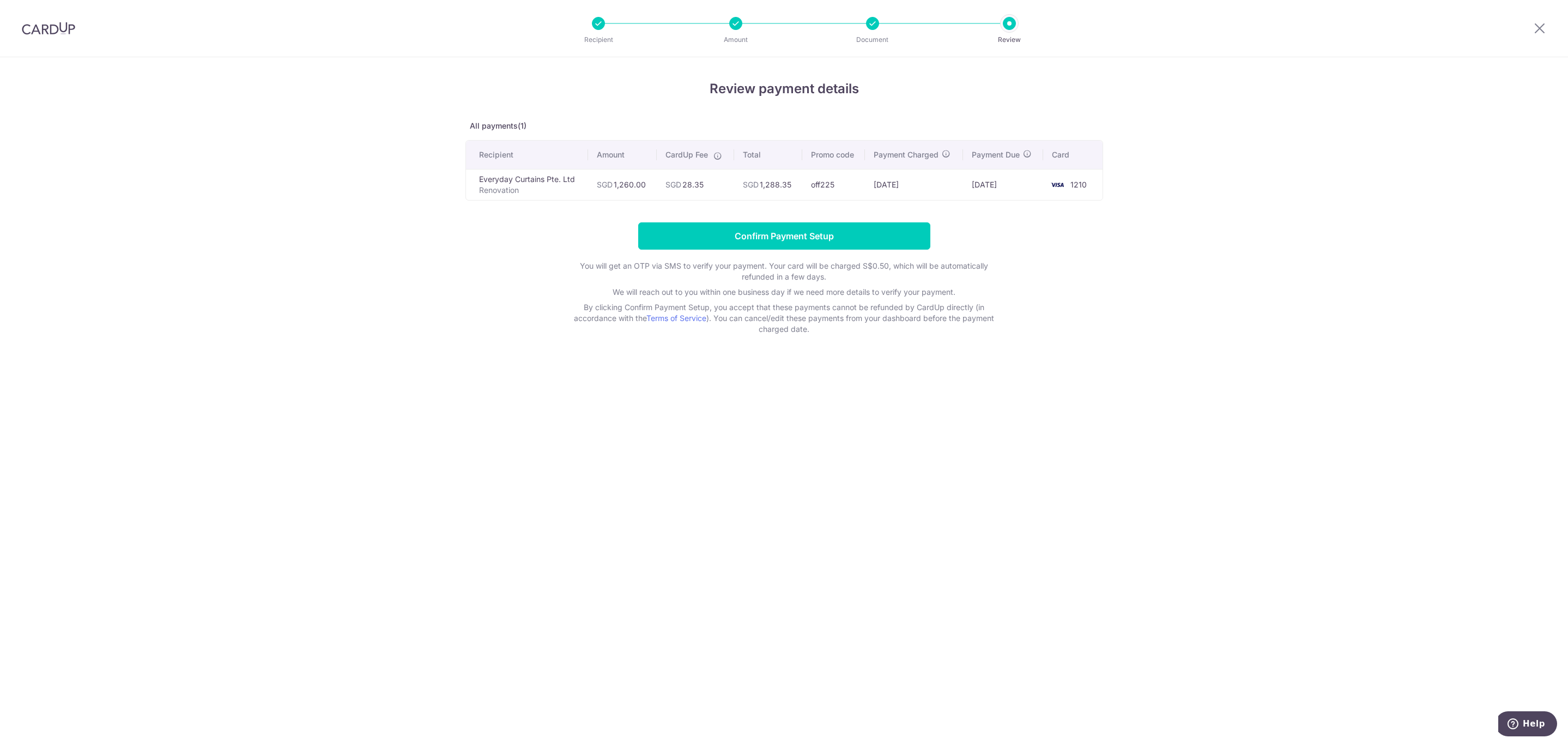
click at [1090, 239] on form "Confirm Payment Setup You will get an OTP via SMS to verify your payment. Your …" at bounding box center [785, 278] width 638 height 113
click at [811, 236] on input "Confirm Payment Setup" at bounding box center [785, 236] width 292 height 27
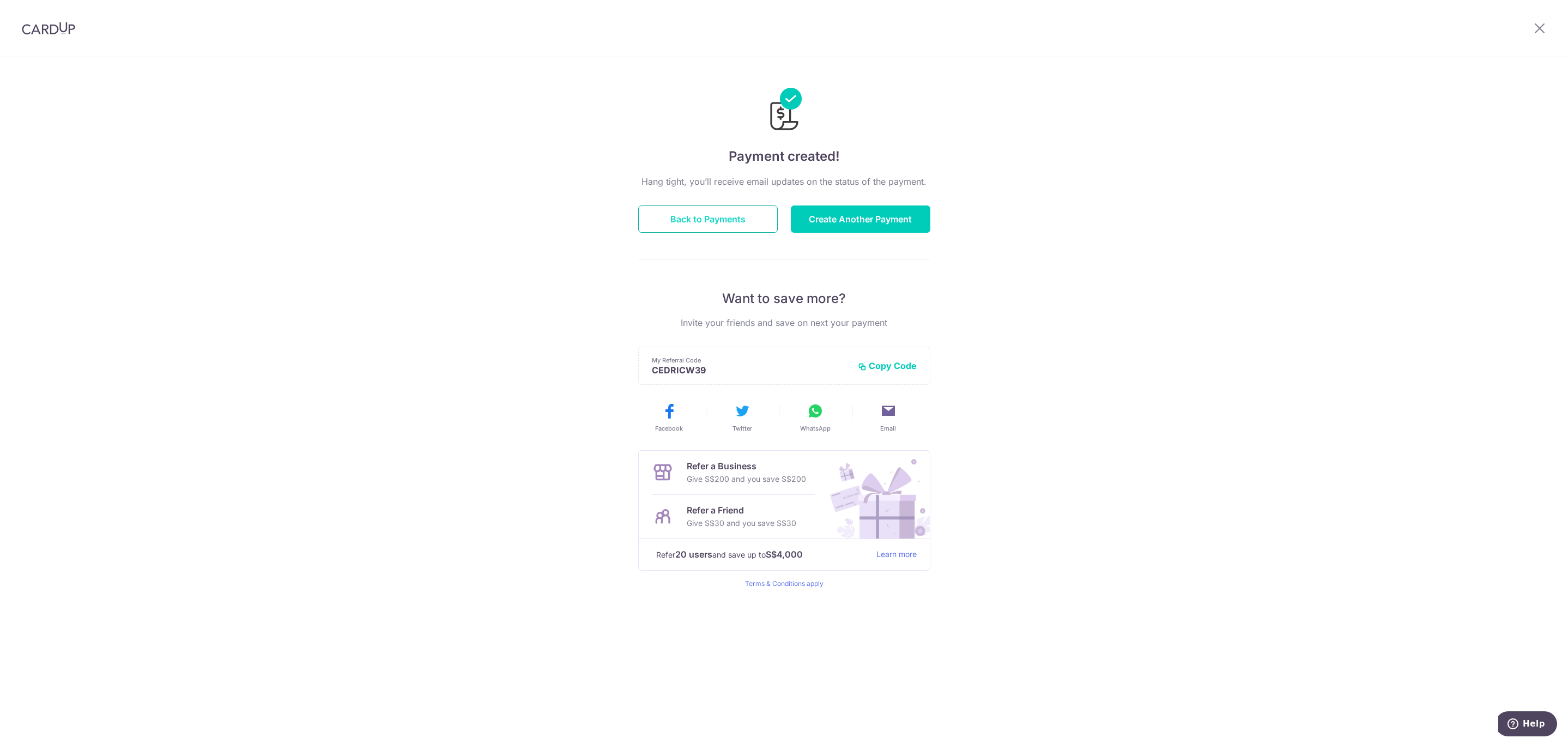
click at [745, 221] on button "Back to Payments" at bounding box center [708, 219] width 139 height 27
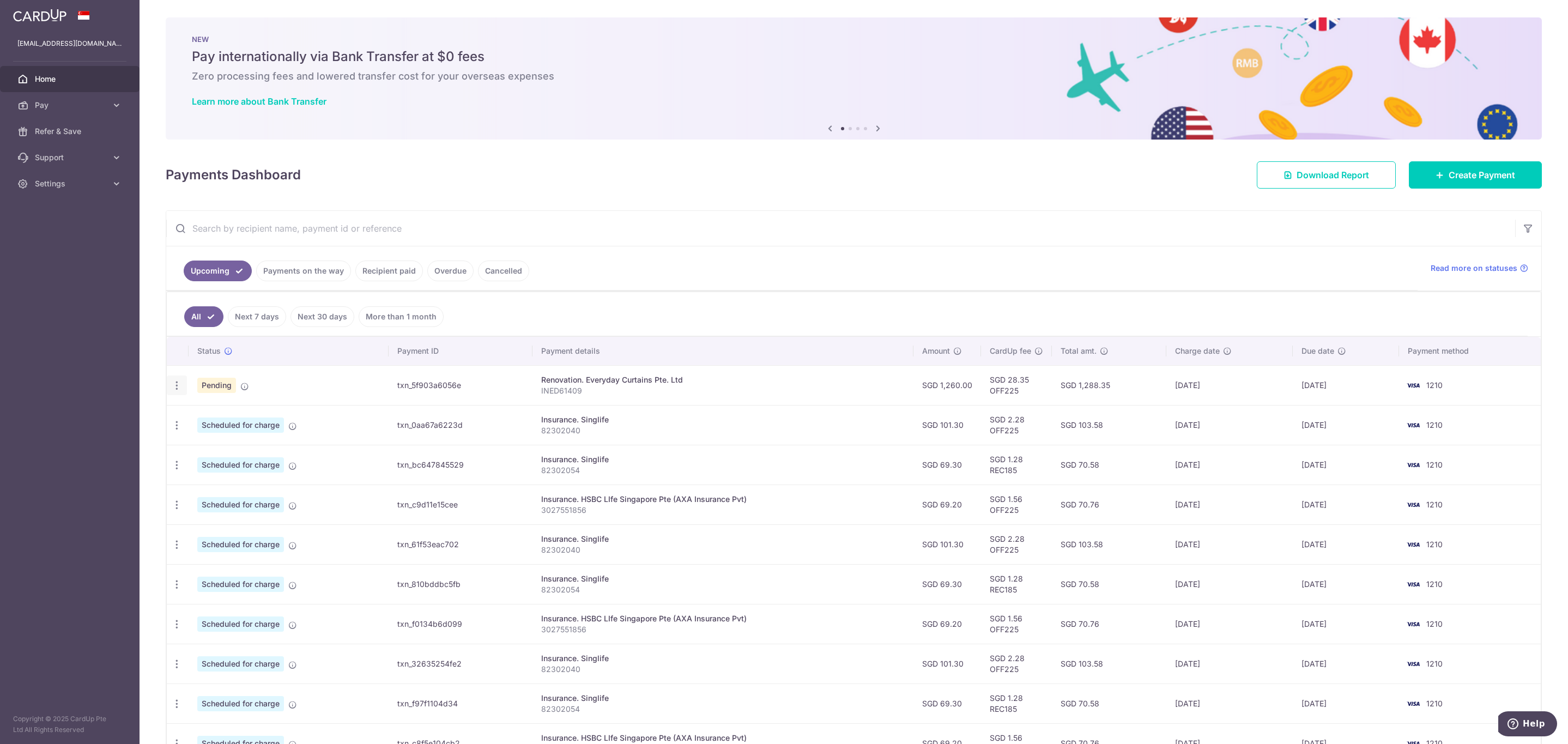
click at [180, 389] on icon "button" at bounding box center [177, 385] width 11 height 11
click at [785, 312] on ul "All Next 7 days Next 30 days More than 1 month" at bounding box center [847, 314] width 1361 height 44
click at [1298, 174] on span "Download Report" at bounding box center [1333, 175] width 73 height 13
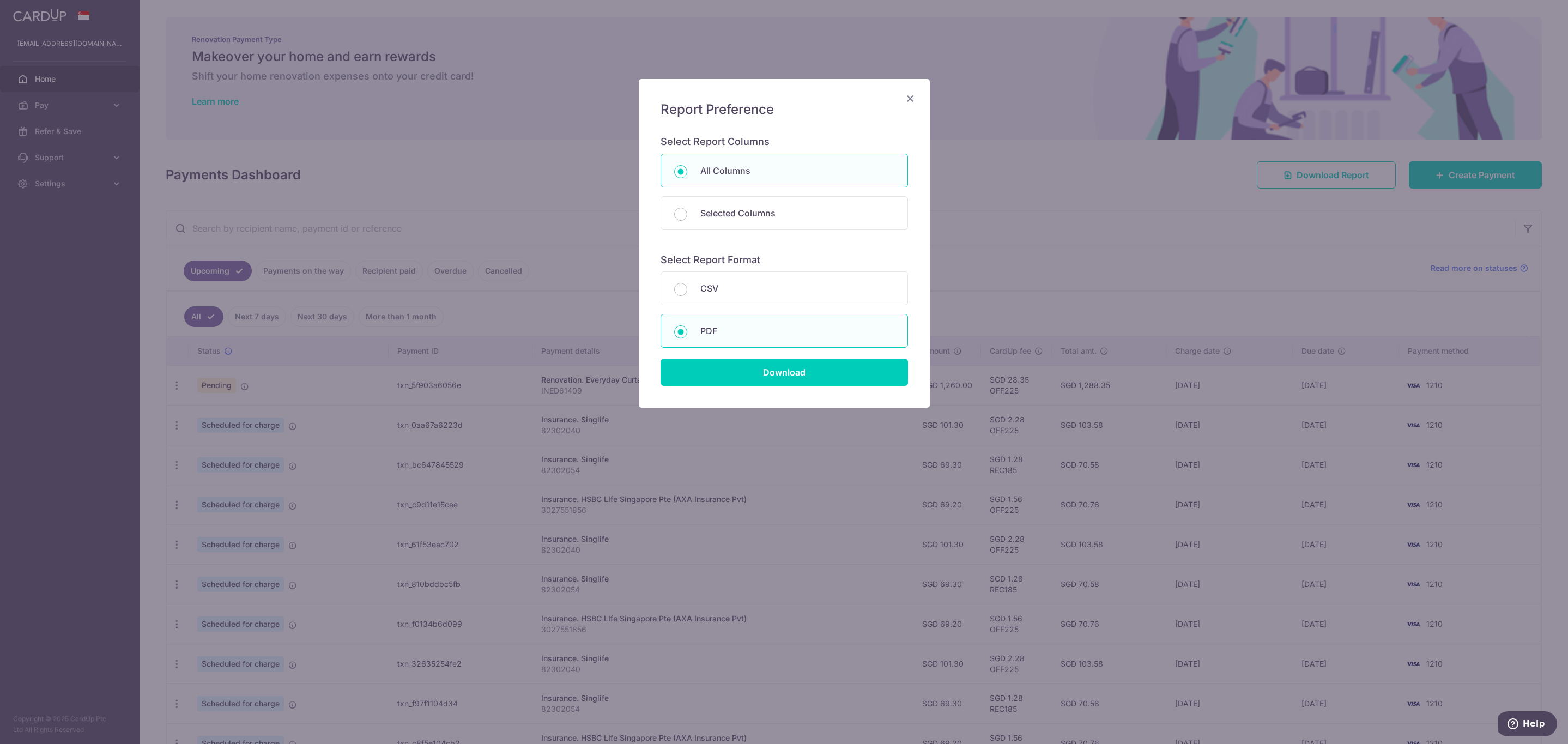
click at [1155, 231] on div "Report Preference Select Report Columns All Columns Selected Columns Payment Id…" at bounding box center [784, 372] width 1568 height 744
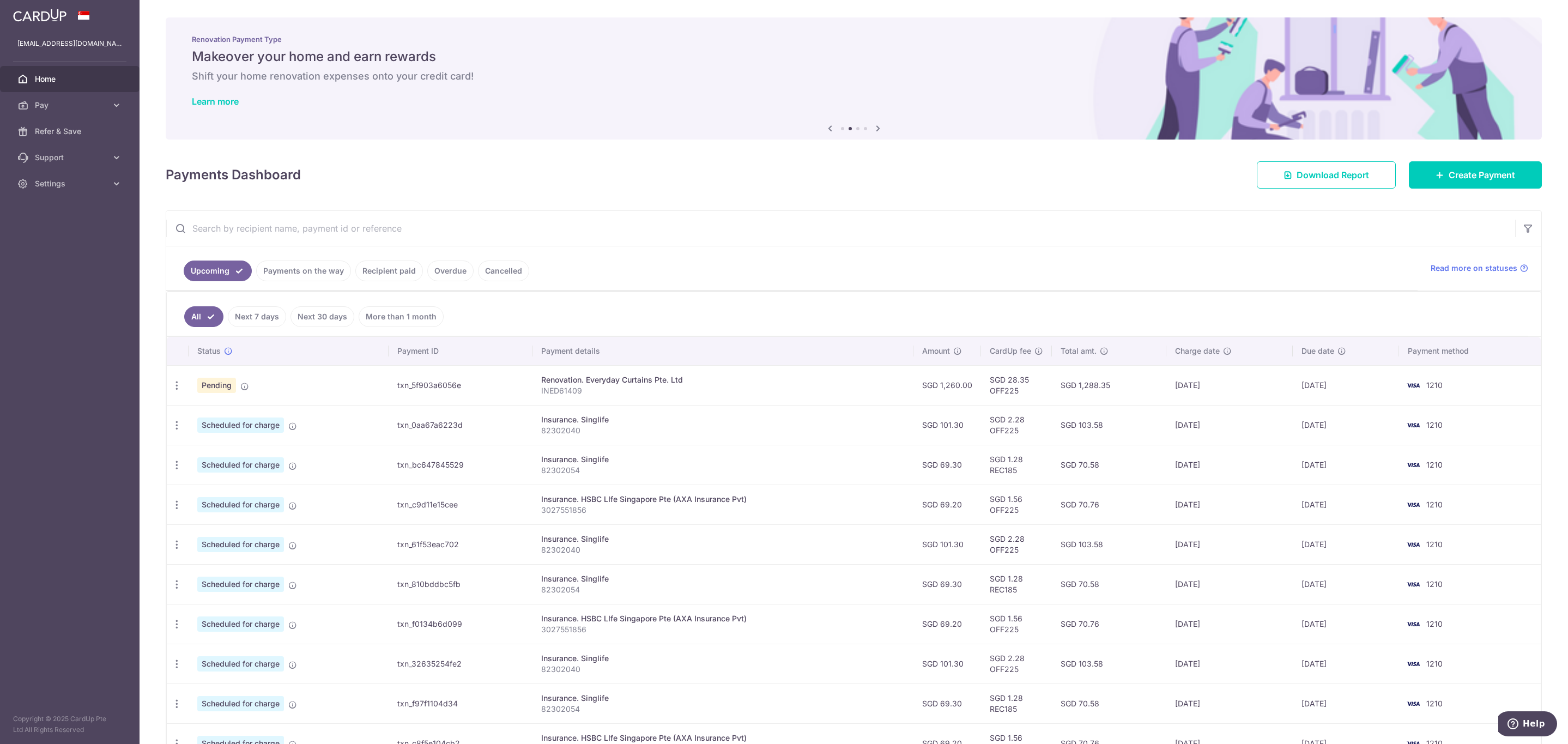
click at [84, 264] on aside "[EMAIL_ADDRESS][DOMAIN_NAME] Home Pay Payments Recipients Cards Refer & Save Su…" at bounding box center [70, 372] width 139 height 744
